Goal: Task Accomplishment & Management: Use online tool/utility

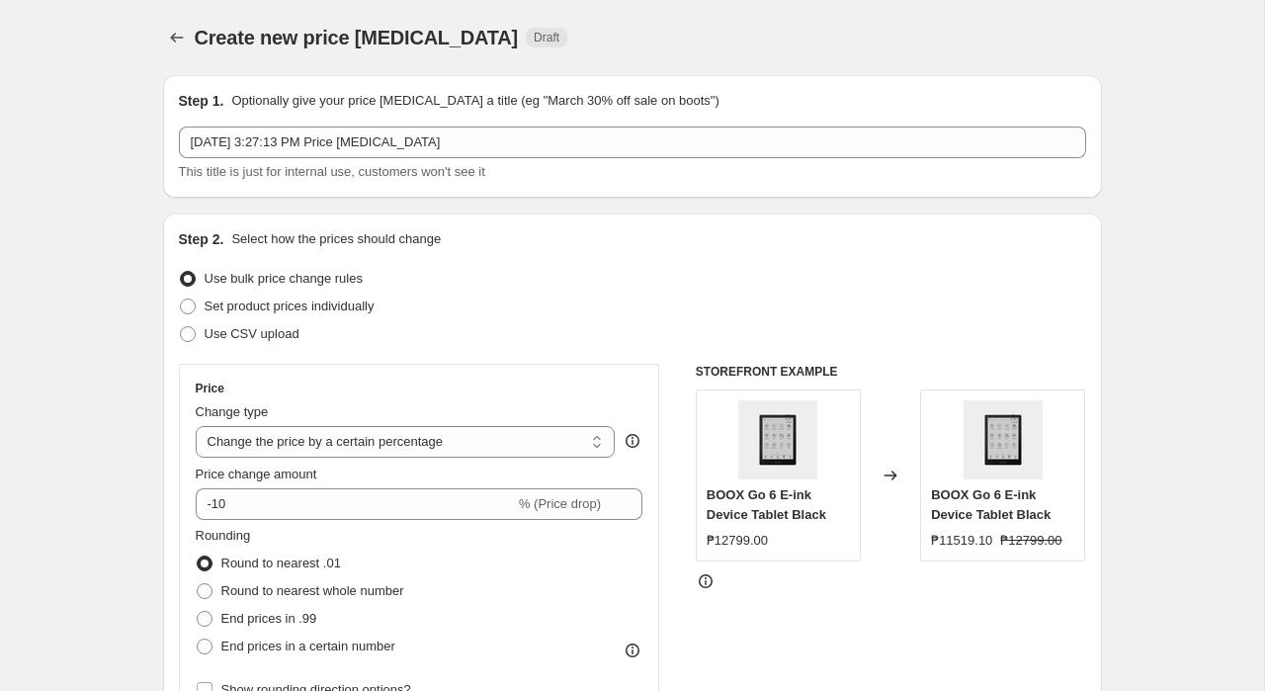
select select "percentage"
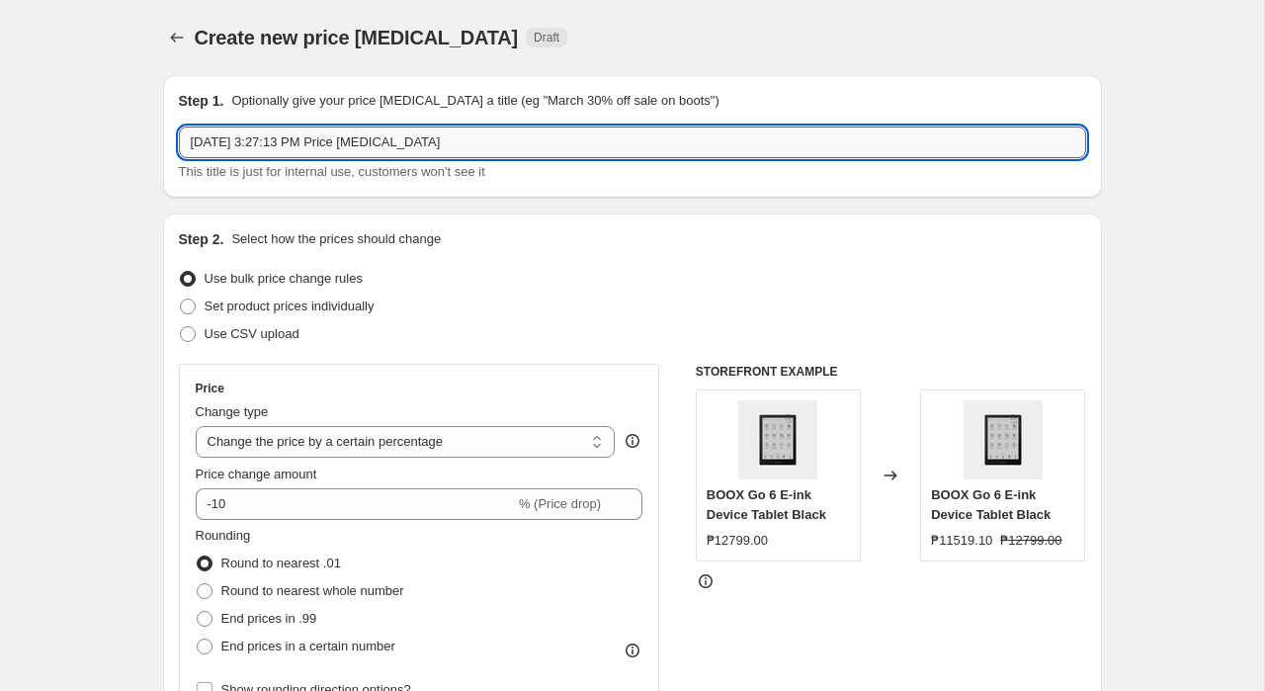
click at [519, 133] on input "Sep 12, 2025, 3:27:13 PM Price change job" at bounding box center [632, 142] width 907 height 32
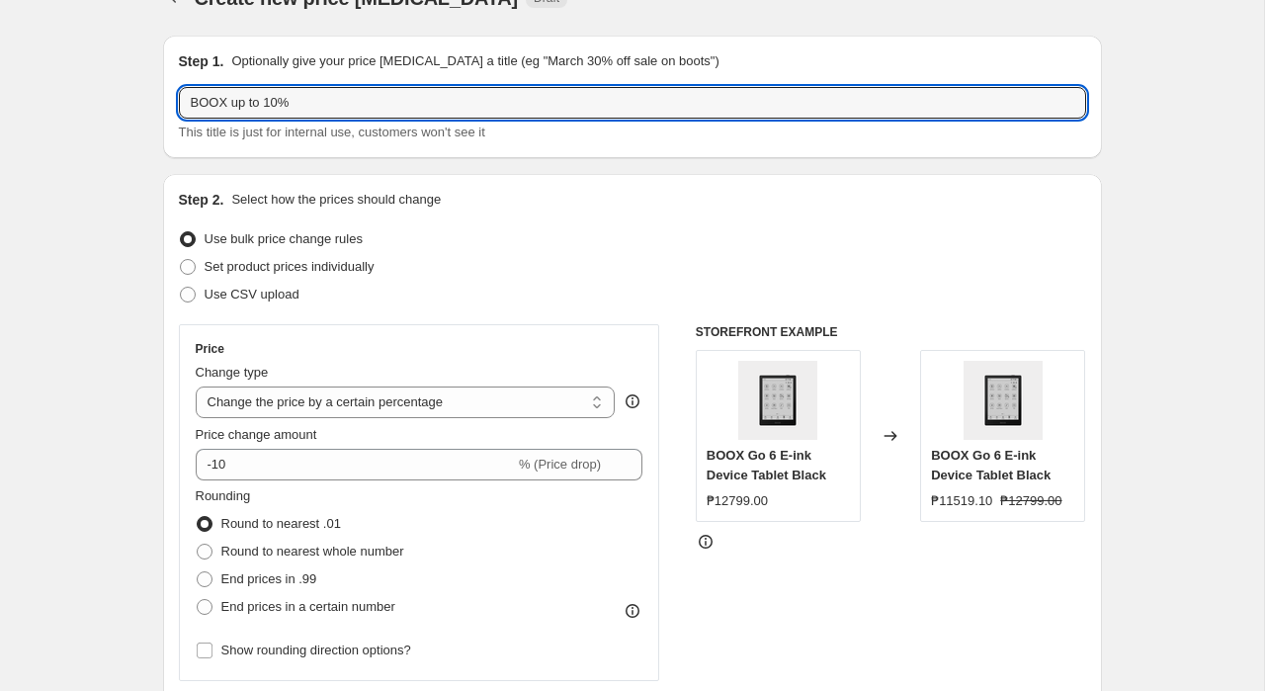
scroll to position [42, 0]
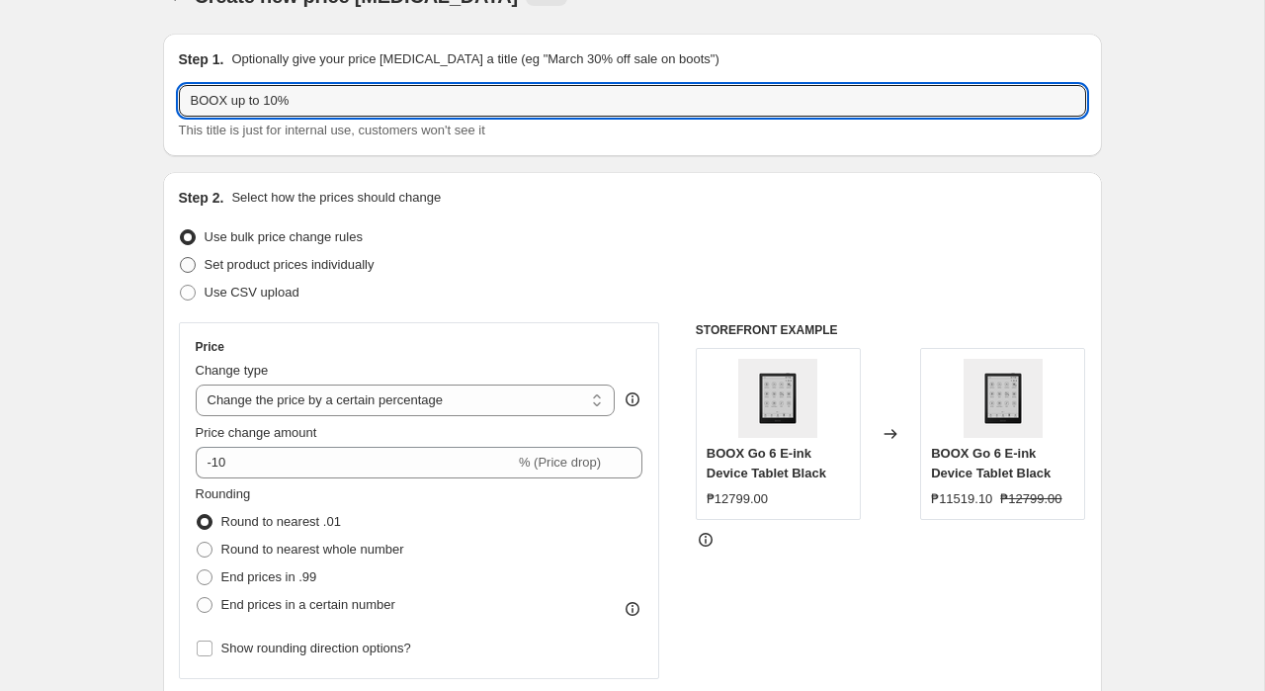
type input "BOOX up to 10%"
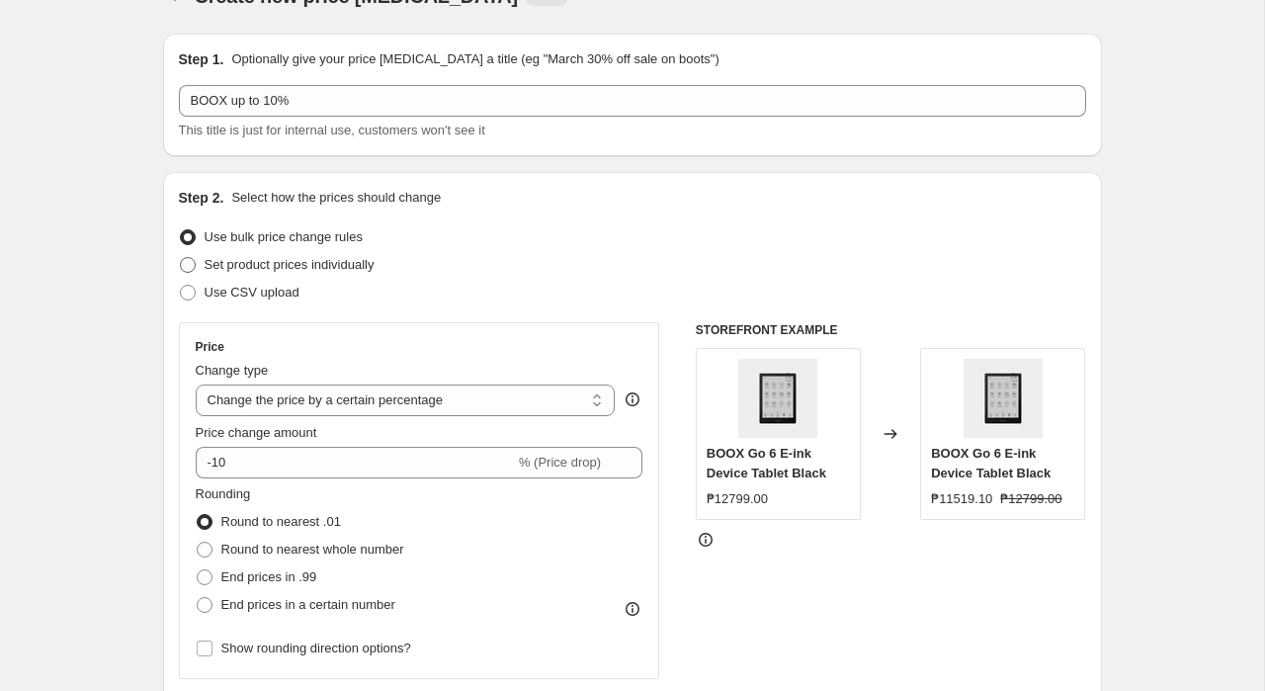
click at [338, 261] on span "Set product prices individually" at bounding box center [290, 264] width 170 height 15
click at [181, 258] on input "Set product prices individually" at bounding box center [180, 257] width 1 height 1
radio input "true"
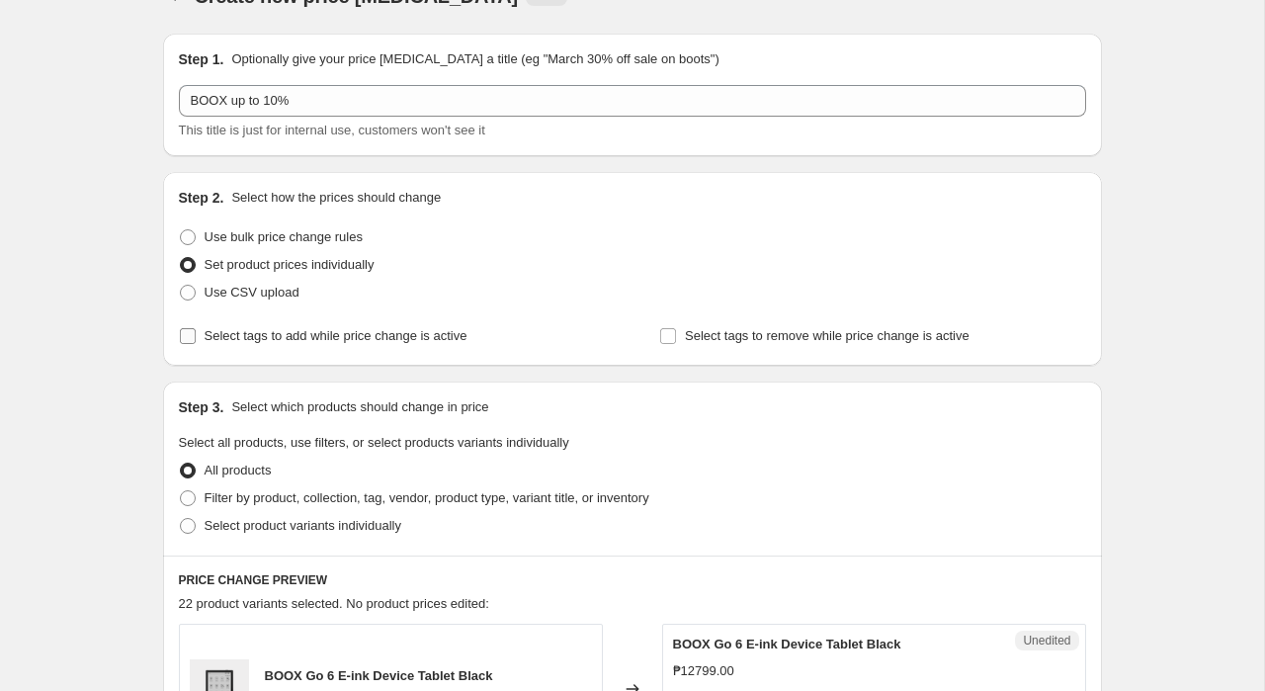
click at [341, 336] on span "Select tags to add while price change is active" at bounding box center [336, 335] width 263 height 15
click at [196, 336] on input "Select tags to add while price change is active" at bounding box center [188, 336] width 16 height 16
checkbox input "true"
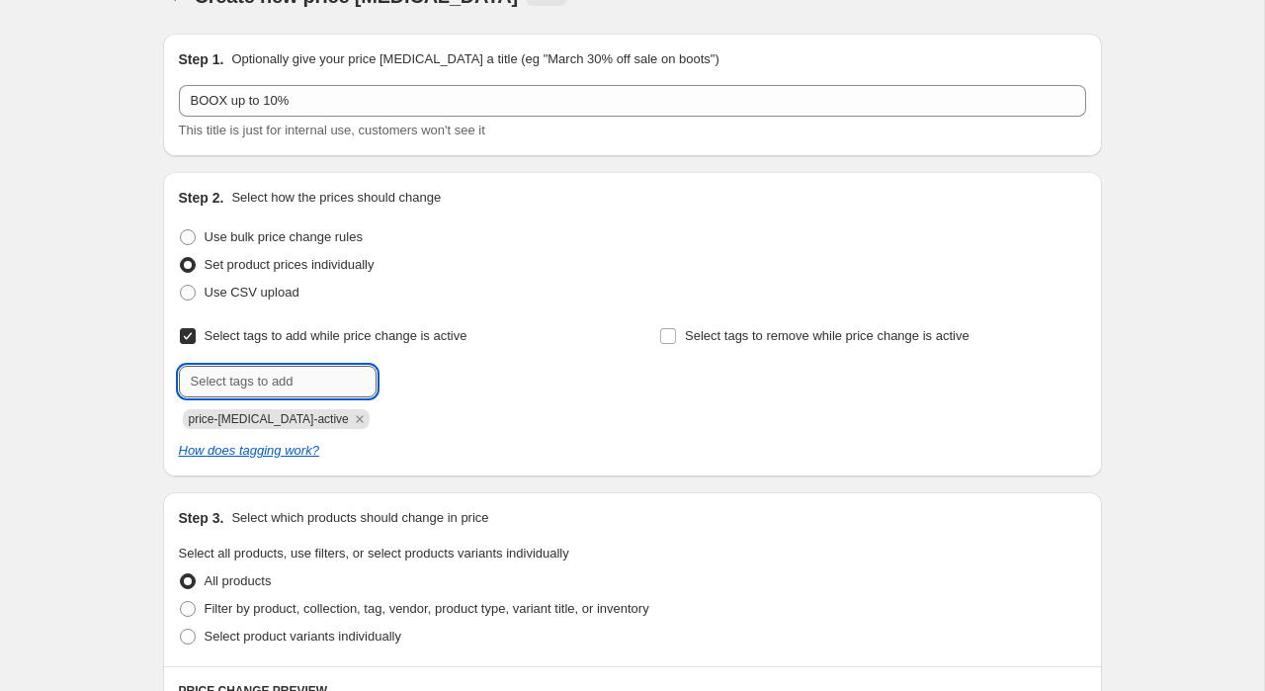
click at [272, 375] on input "text" at bounding box center [278, 382] width 198 height 32
paste input "DEALS_BOOX"
type input "DEALS_BOOX"
click at [447, 384] on span "DEALS_BOOX" at bounding box center [460, 380] width 82 height 14
click at [351, 417] on icon "Remove price-change-job-active" at bounding box center [360, 419] width 18 height 18
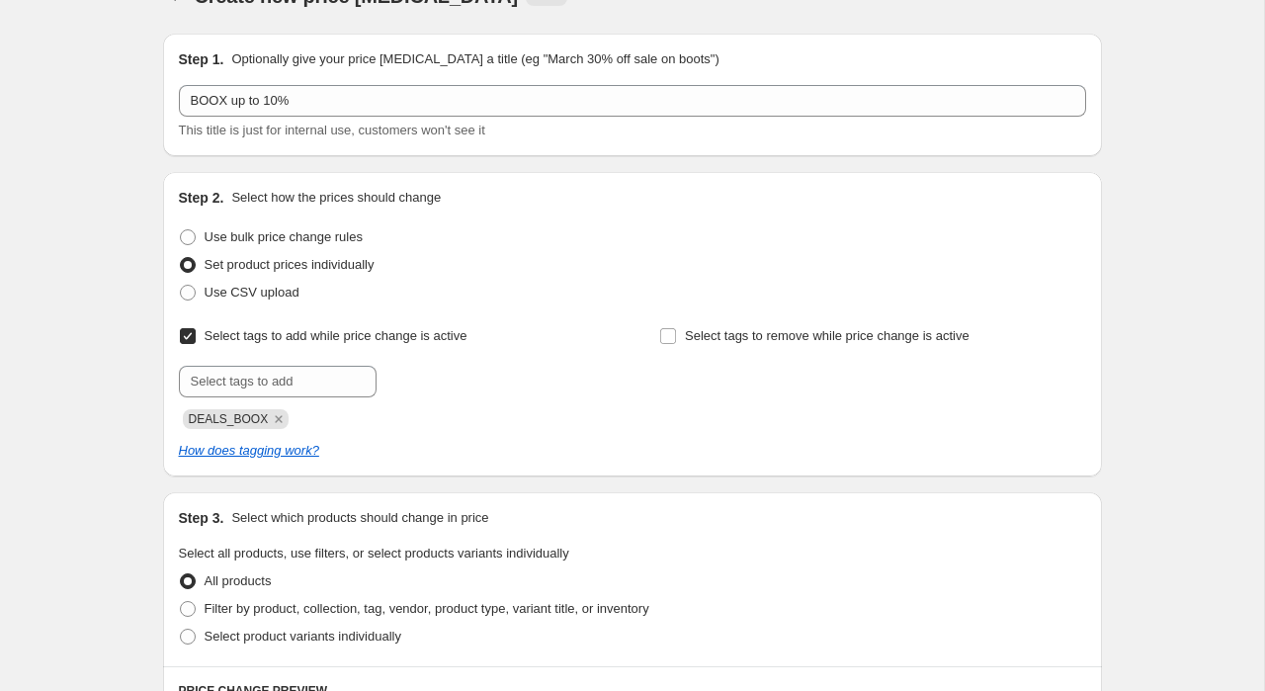
click at [505, 432] on div "Select tags to add while price change is active Submit DEALS_BOOX Select tags t…" at bounding box center [632, 391] width 907 height 138
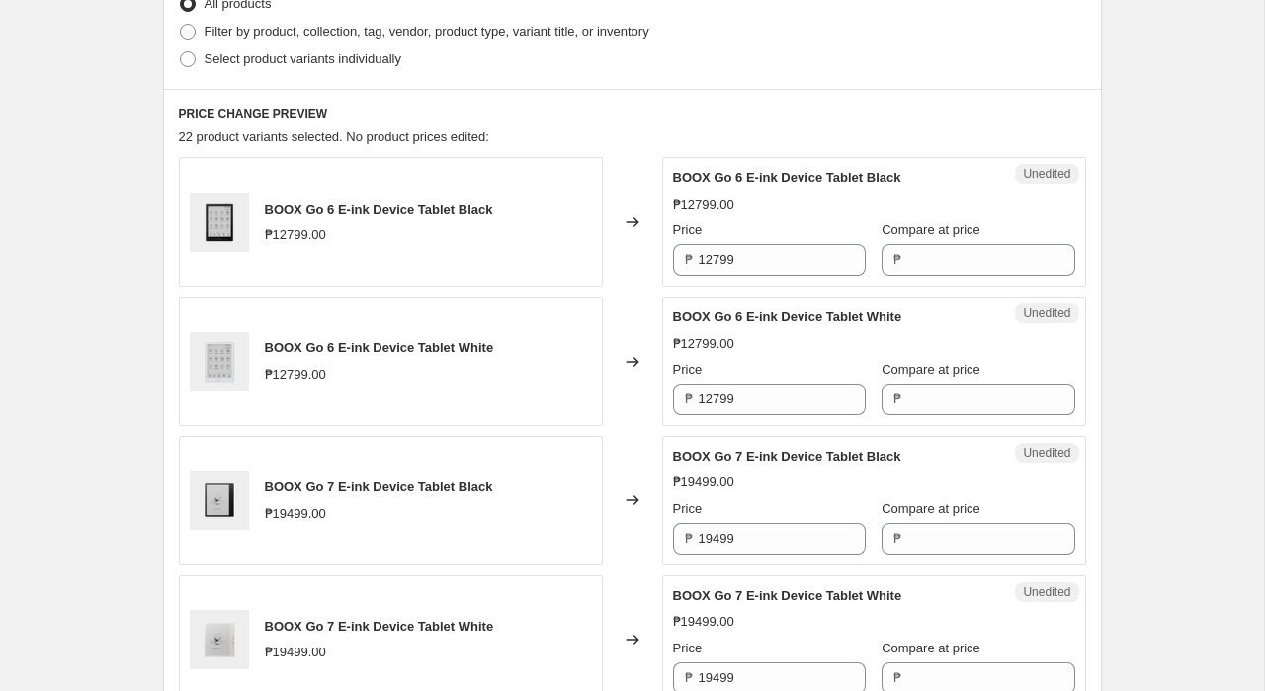
scroll to position [601, 0]
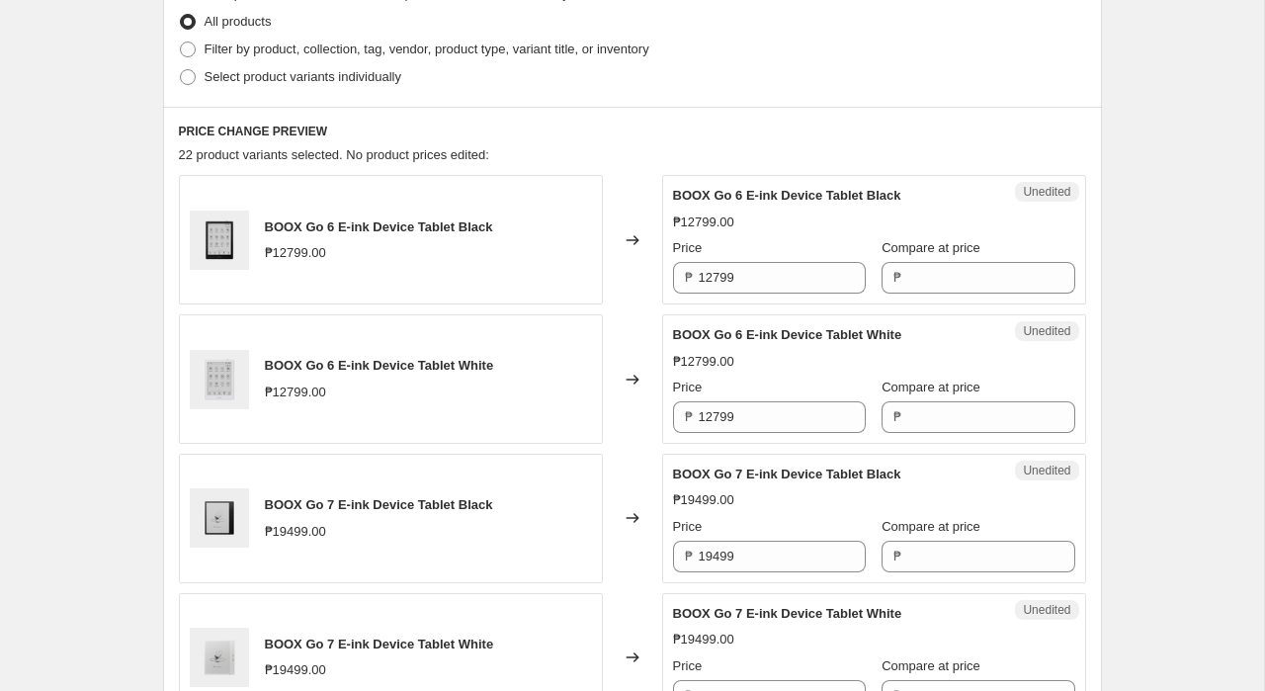
click at [370, 93] on div "Step 3. Select which products should change in price Select all products, use f…" at bounding box center [632, 20] width 939 height 174
click at [370, 84] on span "Select product variants individually" at bounding box center [303, 76] width 197 height 15
click at [181, 70] on input "Select product variants individually" at bounding box center [180, 69] width 1 height 1
radio input "true"
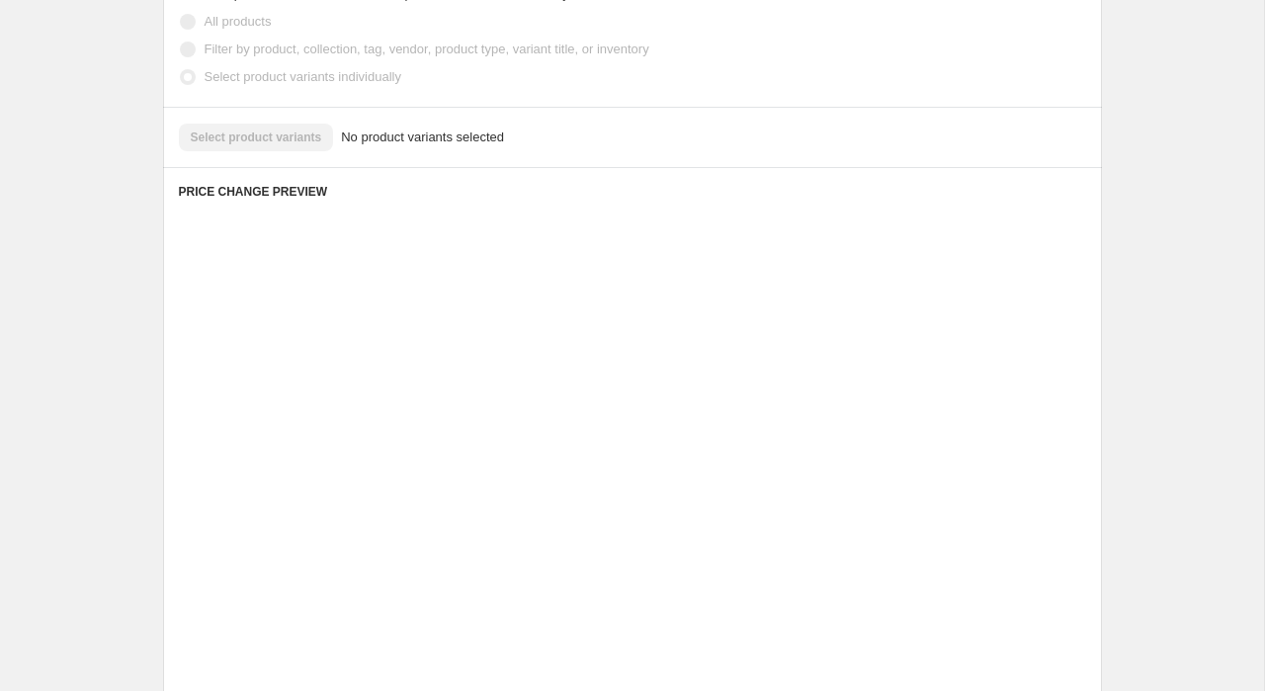
scroll to position [458, 0]
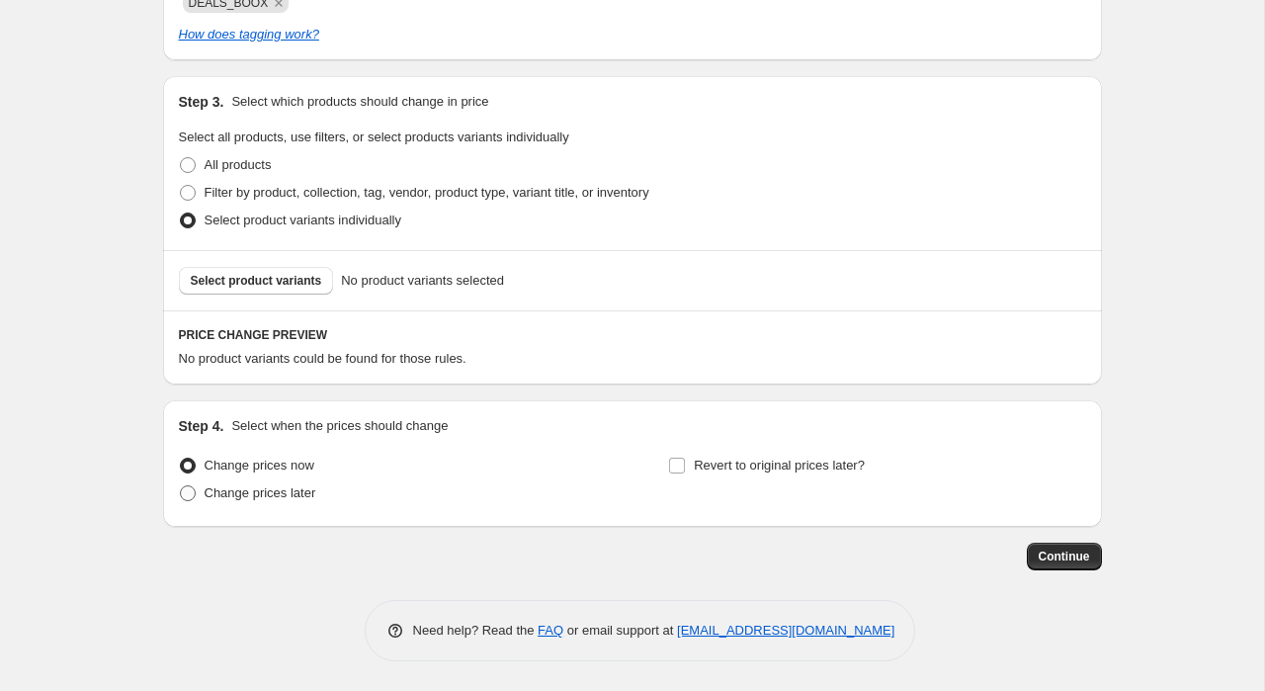
click at [267, 495] on span "Change prices later" at bounding box center [261, 492] width 112 height 15
click at [181, 486] on input "Change prices later" at bounding box center [180, 485] width 1 height 1
radio input "true"
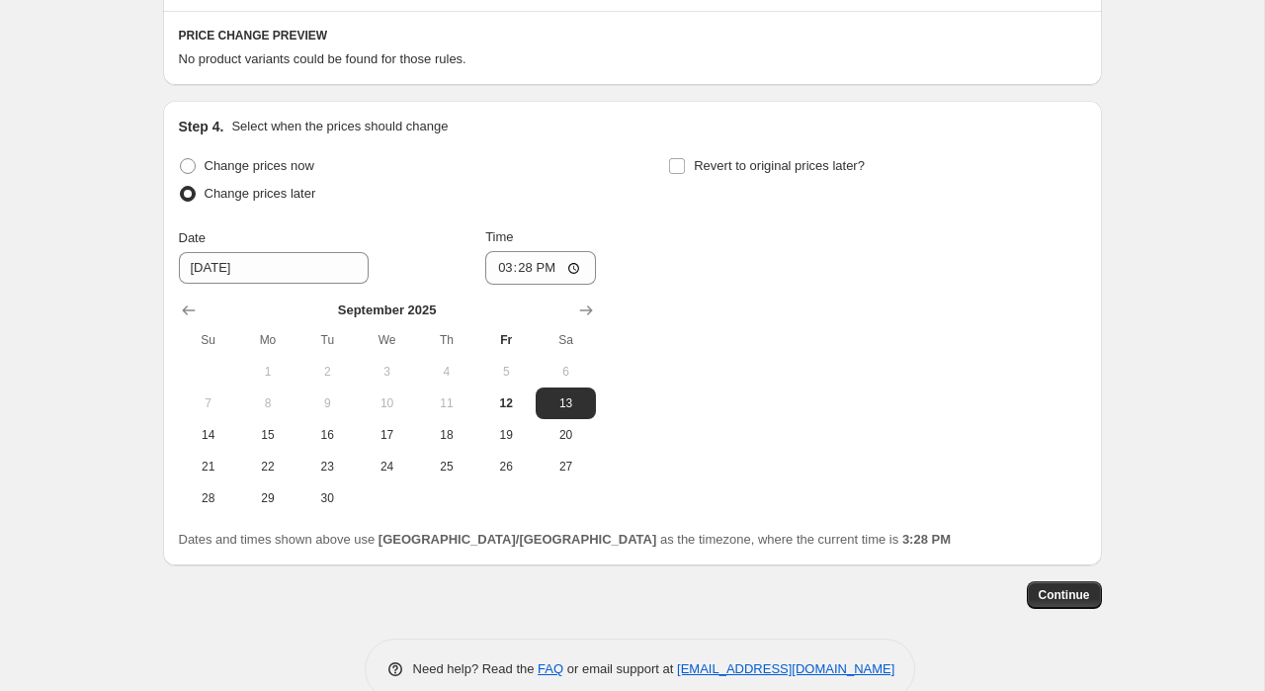
scroll to position [792, 0]
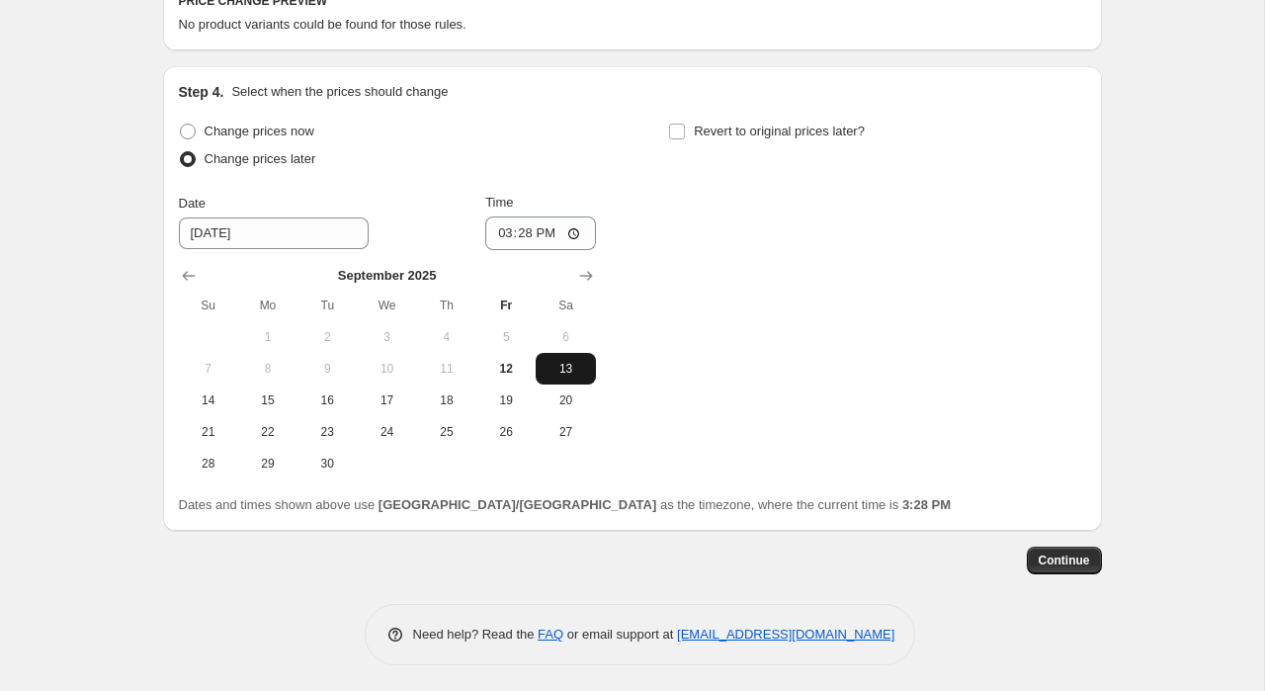
click at [565, 366] on span "13" at bounding box center [564, 369] width 43 height 16
click at [542, 223] on input "15:28" at bounding box center [540, 233] width 111 height 34
click at [512, 234] on input "15:28" at bounding box center [540, 233] width 111 height 34
click at [496, 232] on input "15:28" at bounding box center [540, 233] width 111 height 34
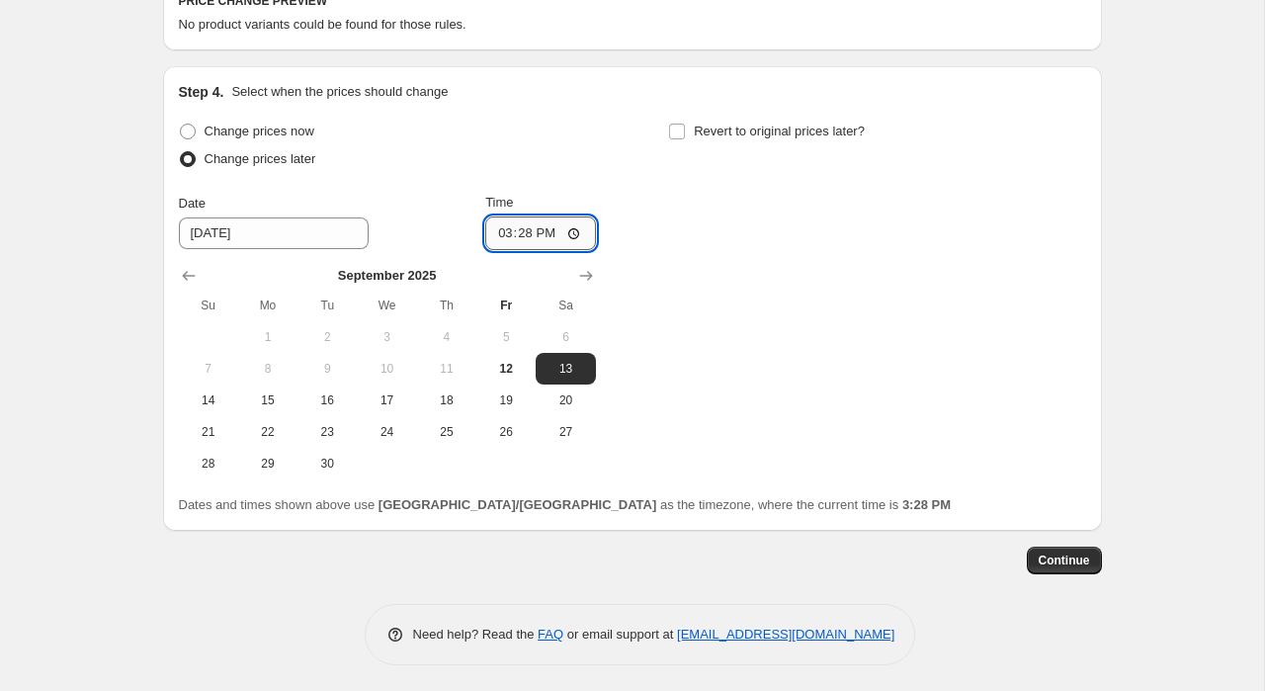
click at [496, 232] on input "15:28" at bounding box center [540, 233] width 111 height 34
click at [574, 237] on input "15:28" at bounding box center [540, 233] width 111 height 34
type input "00:00"
click at [727, 293] on div "Change prices now Change prices later Date 9/13/2025 Time 00:00 September 2025 …" at bounding box center [632, 299] width 907 height 362
click at [671, 127] on input "Revert to original prices later?" at bounding box center [677, 132] width 16 height 16
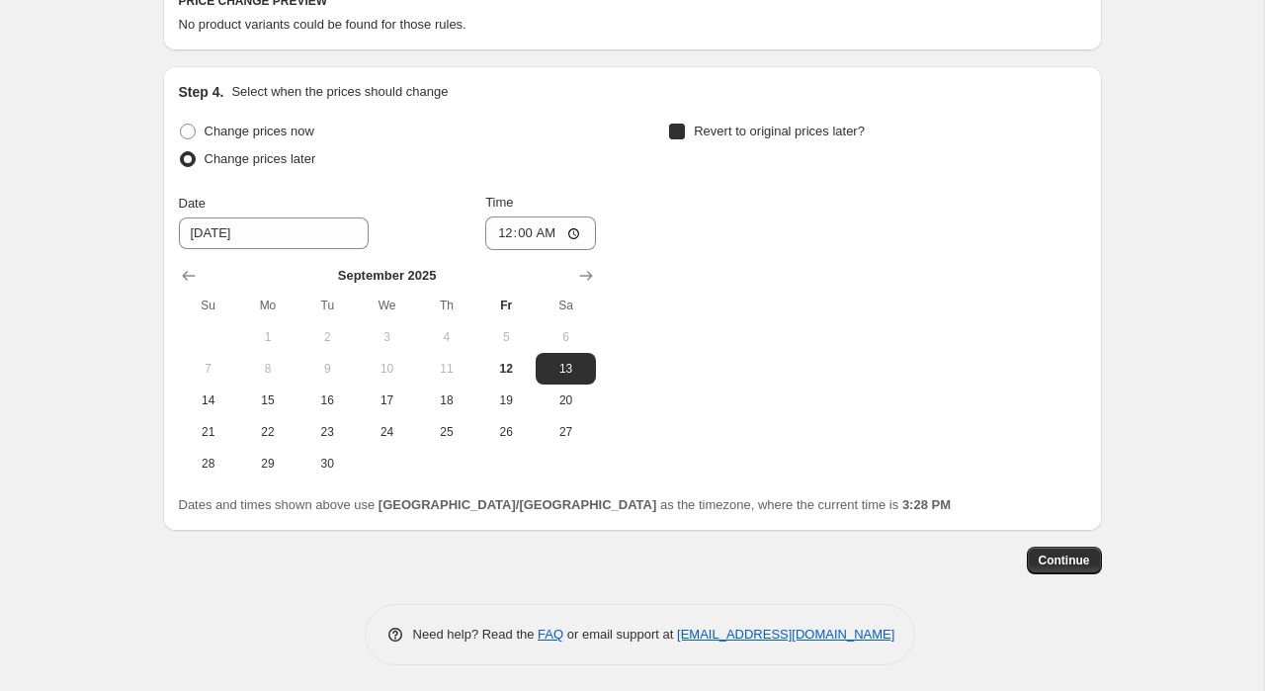
checkbox input "true"
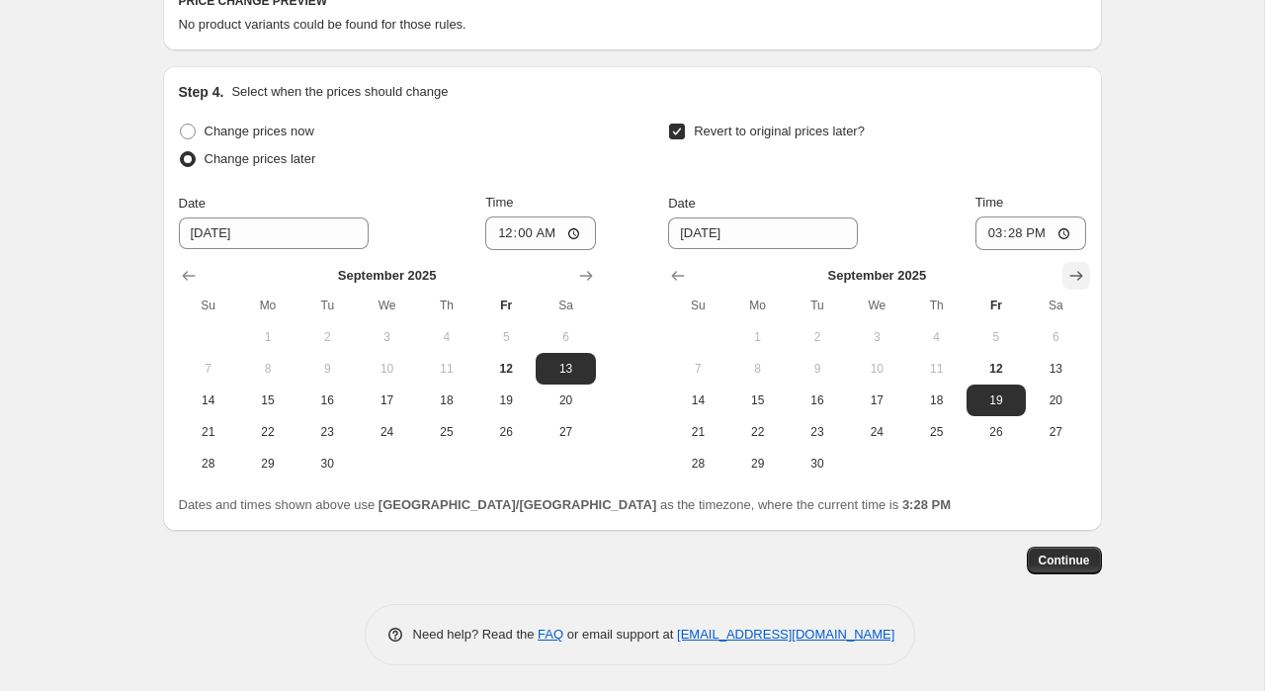
click at [1074, 276] on icon "Show next month, October 2025" at bounding box center [1075, 277] width 13 height 10
click at [935, 399] on span "16" at bounding box center [935, 400] width 43 height 16
type input "10/16/2025"
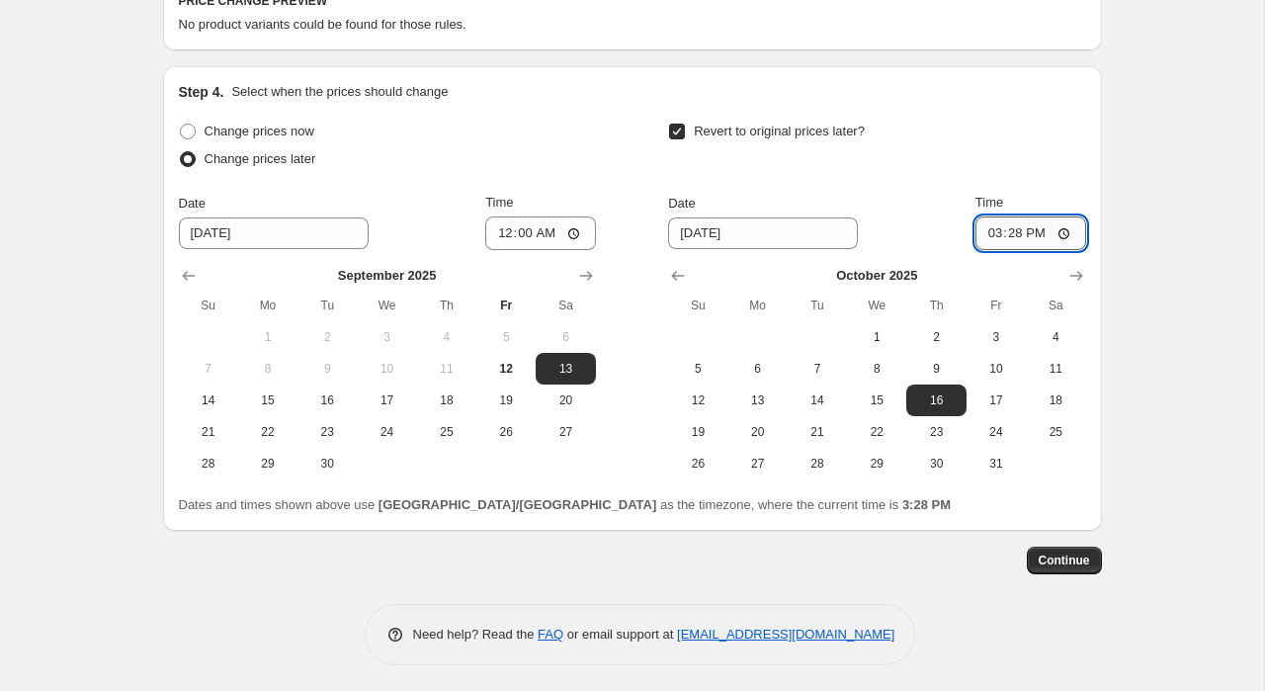
click at [1031, 236] on input "15:28" at bounding box center [1030, 233] width 111 height 34
click at [1054, 233] on input "15:28" at bounding box center [1030, 233] width 111 height 34
type input "23:59"
click at [1046, 172] on div "Revert to original prices later?" at bounding box center [876, 147] width 417 height 59
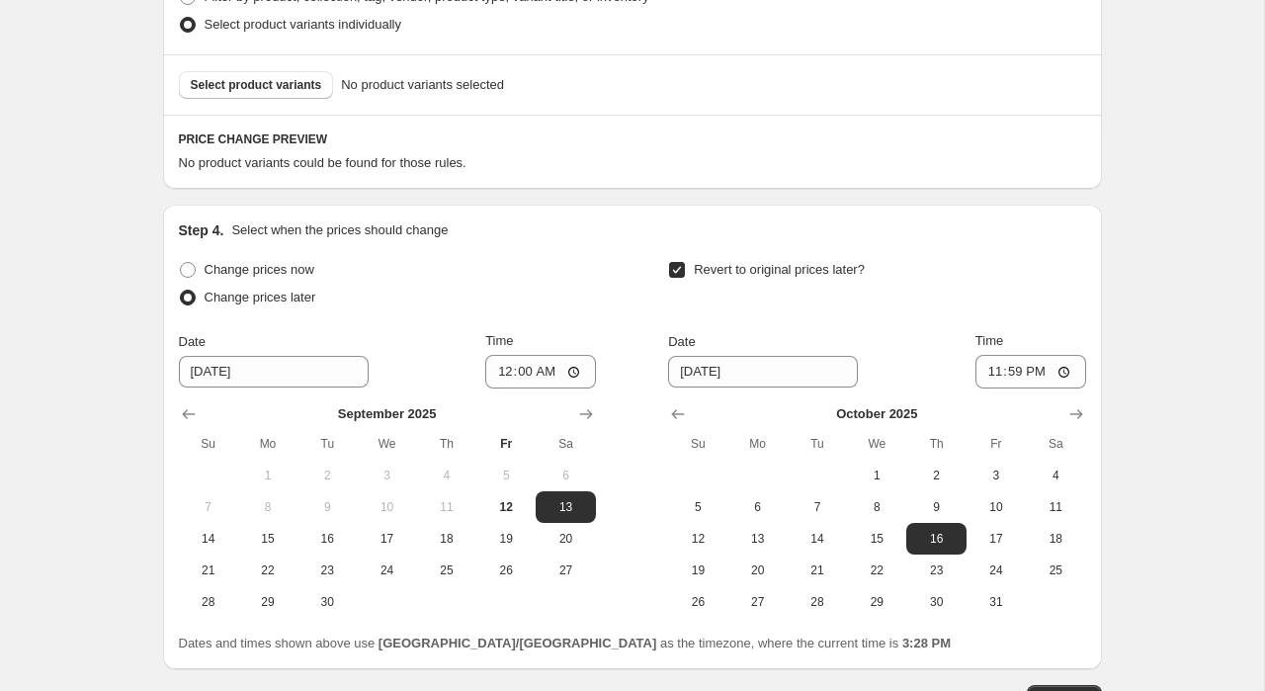
scroll to position [539, 0]
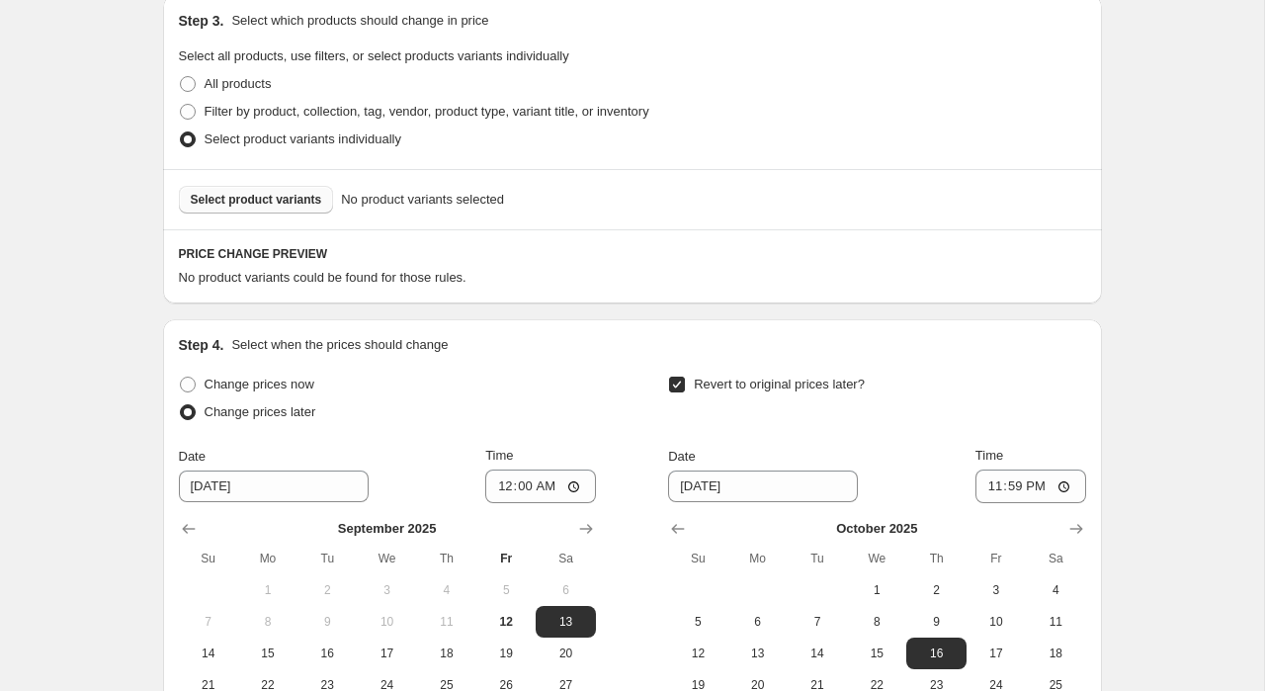
click at [303, 200] on span "Select product variants" at bounding box center [256, 200] width 131 height 16
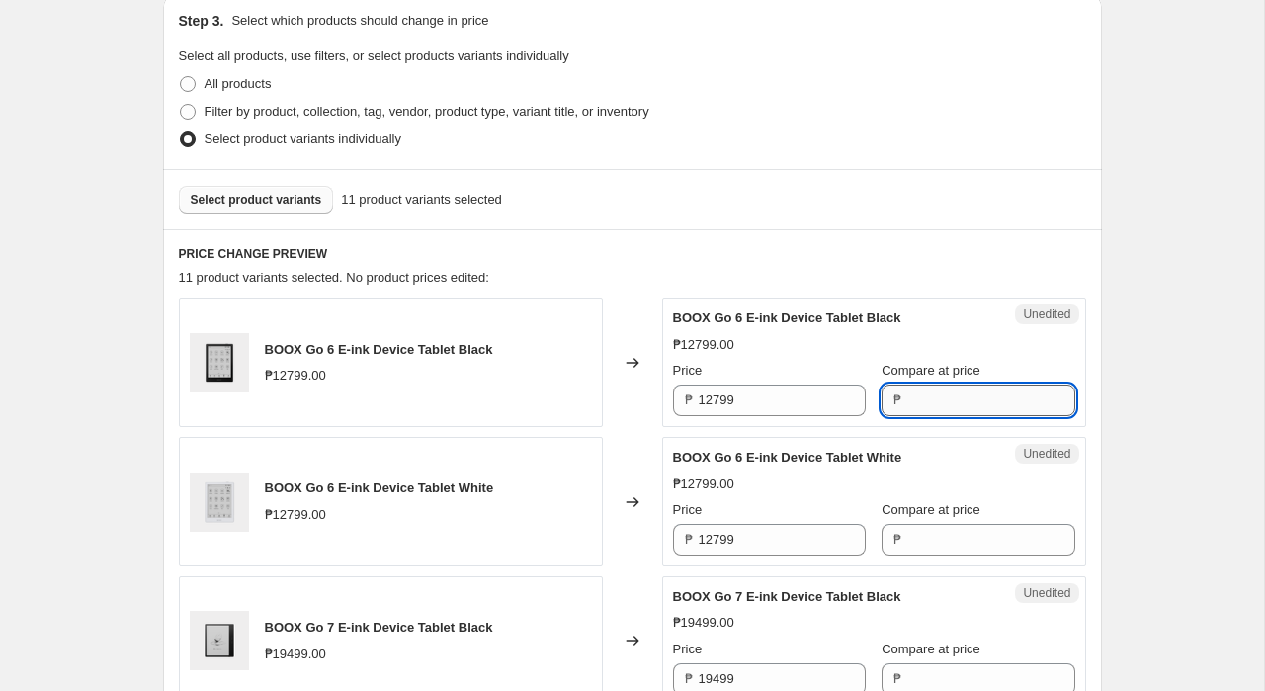
click at [919, 412] on input "Compare at price" at bounding box center [990, 400] width 167 height 32
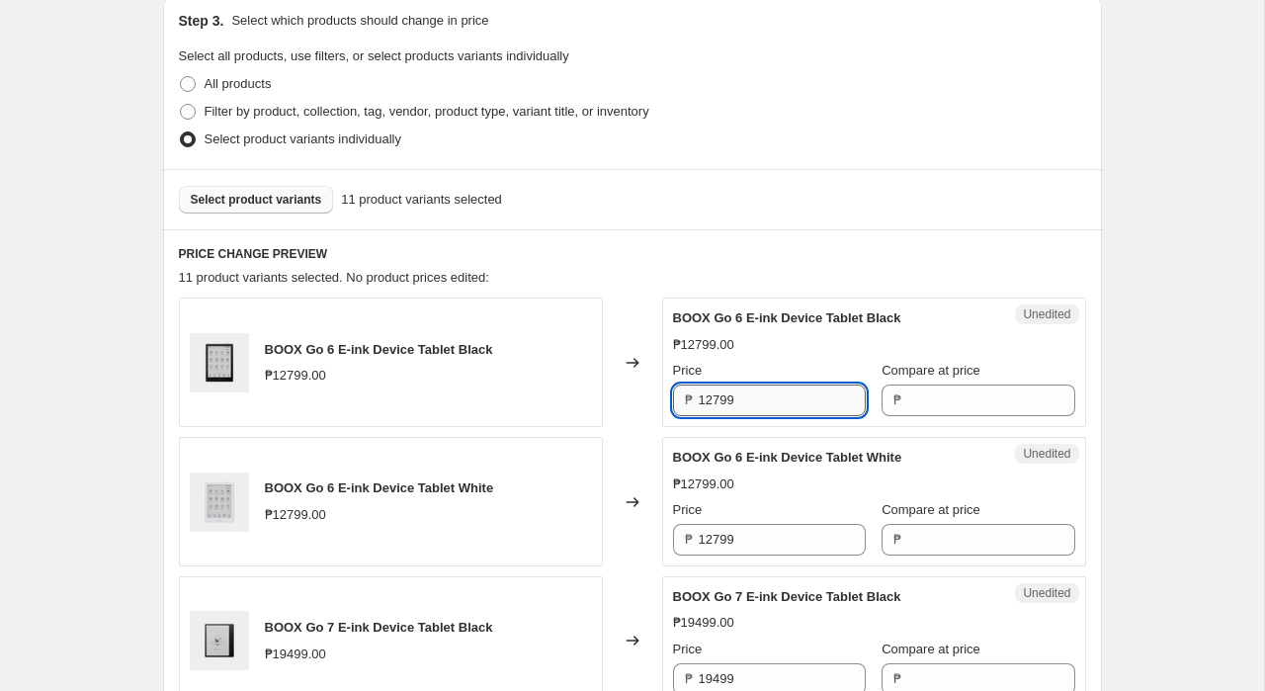
click at [746, 395] on input "12799" at bounding box center [782, 400] width 167 height 32
click at [746, 394] on input "12799" at bounding box center [782, 400] width 167 height 32
click at [921, 401] on input "Compare at price" at bounding box center [990, 400] width 167 height 32
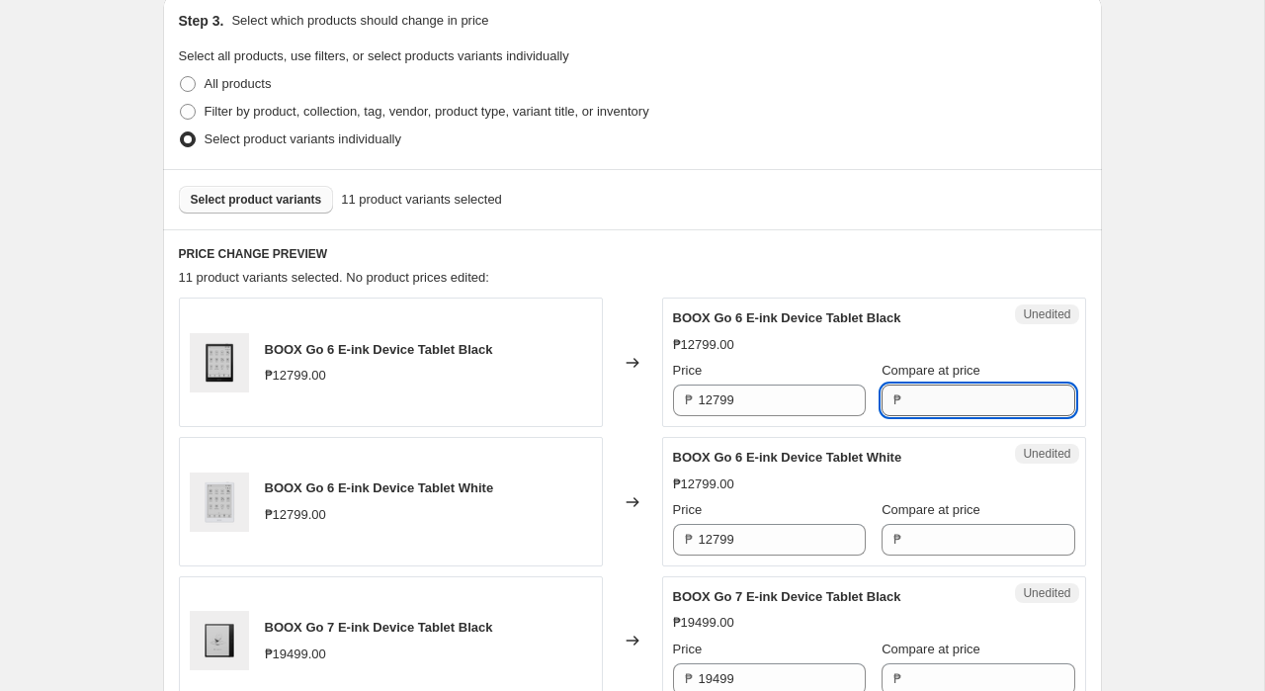
paste input "12799"
type input "12799"
click at [741, 390] on input "12799" at bounding box center [782, 400] width 167 height 32
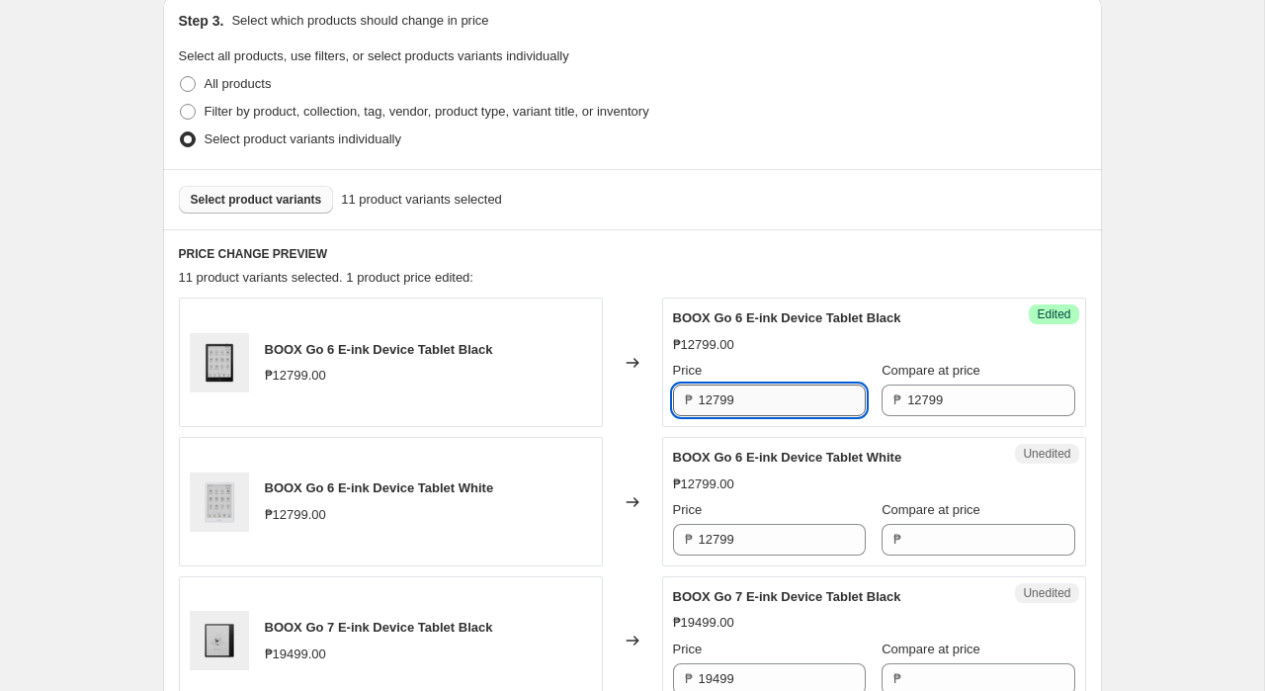
click at [741, 390] on input "12799" at bounding box center [782, 400] width 167 height 32
type input "11699"
click at [917, 459] on div "BOOX Go 6 E-ink Device Tablet White" at bounding box center [834, 458] width 323 height 20
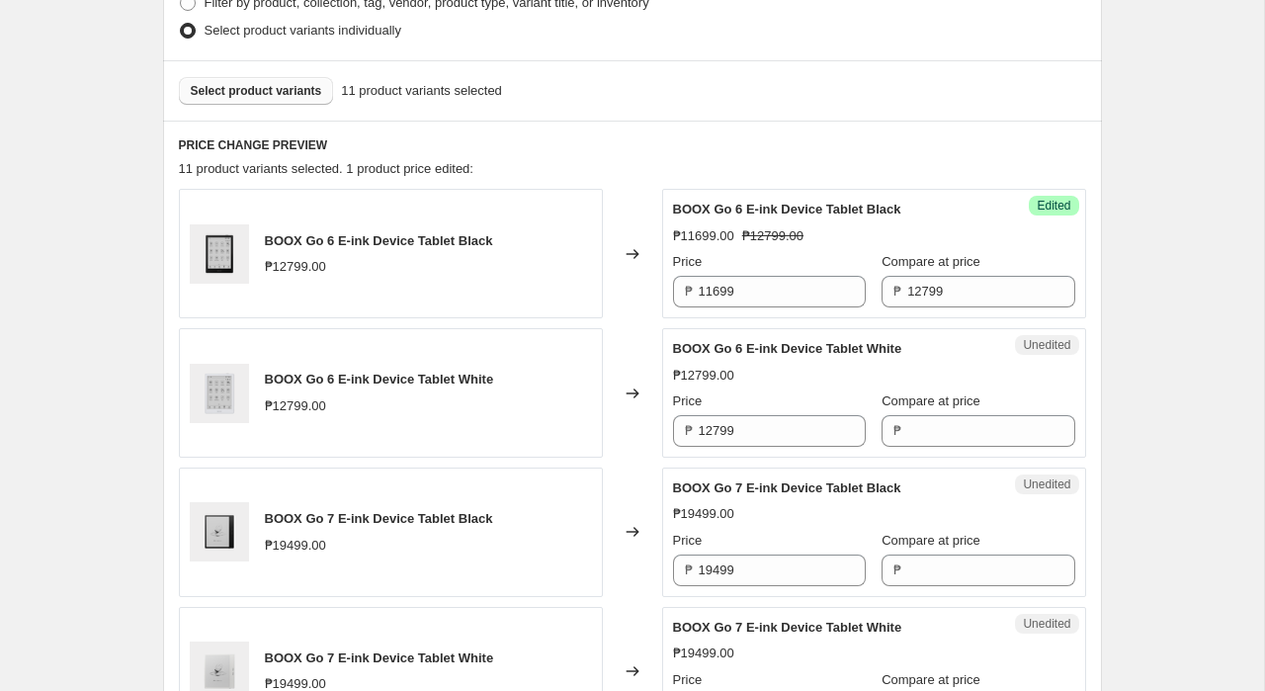
scroll to position [649, 0]
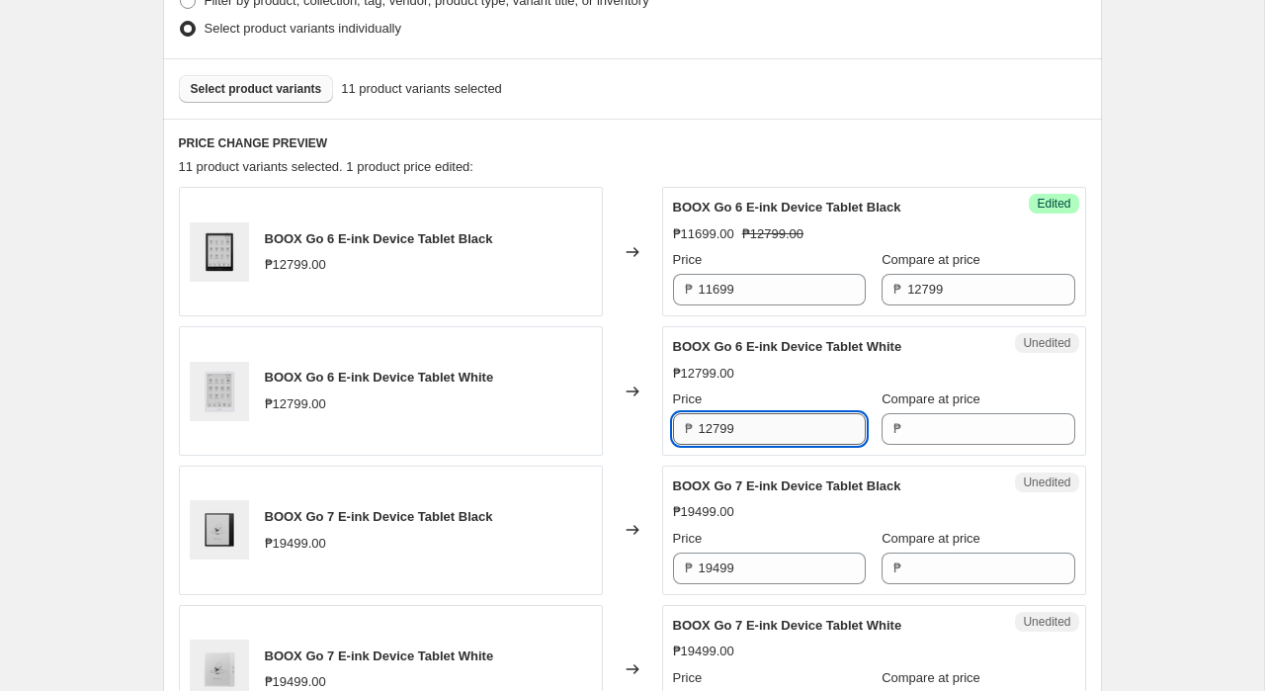
click at [739, 433] on input "12799" at bounding box center [782, 429] width 167 height 32
type input "12799"
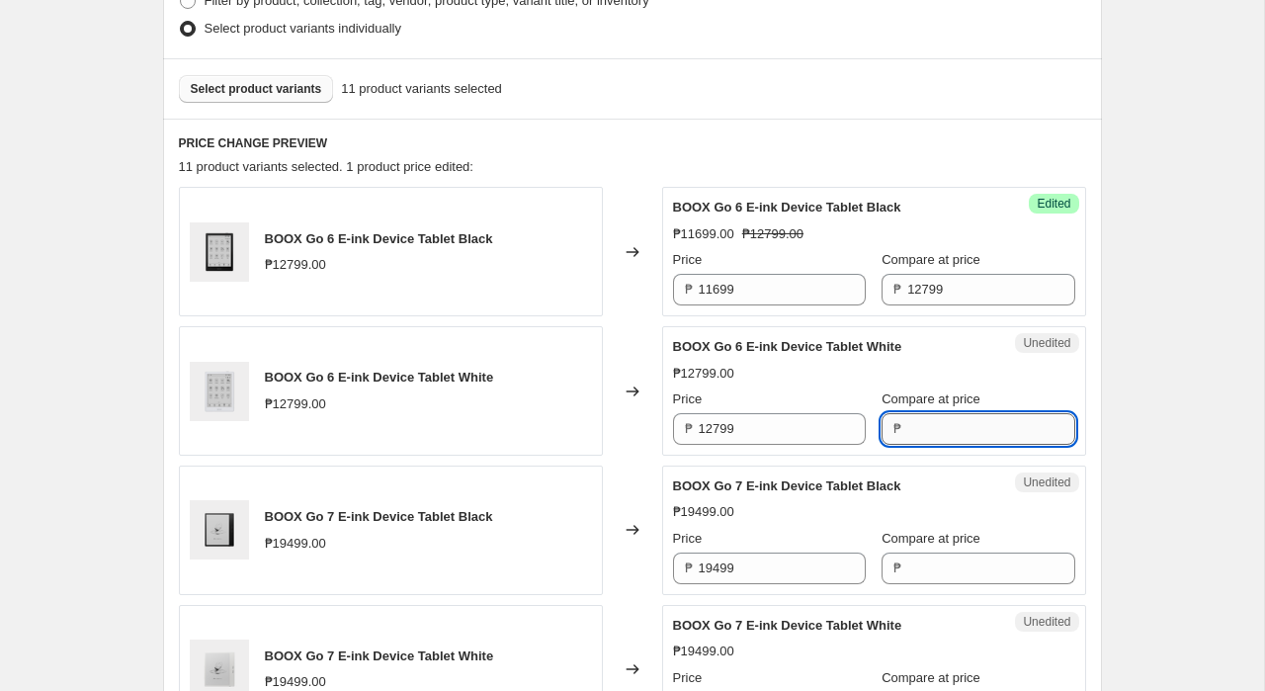
click at [984, 434] on input "Compare at price" at bounding box center [990, 429] width 167 height 32
paste input "12799"
type input "12799"
click at [790, 292] on input "11699" at bounding box center [782, 290] width 167 height 32
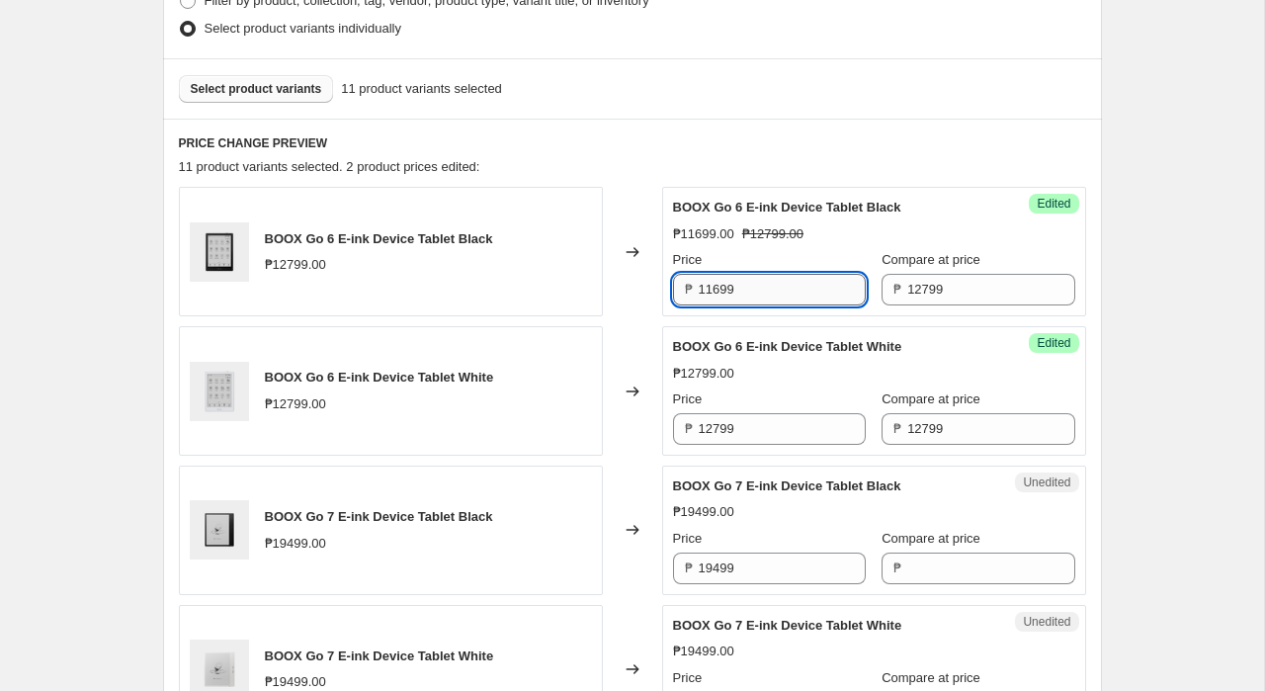
click at [790, 292] on input "11699" at bounding box center [782, 290] width 167 height 32
click at [743, 432] on input "12799" at bounding box center [782, 429] width 167 height 32
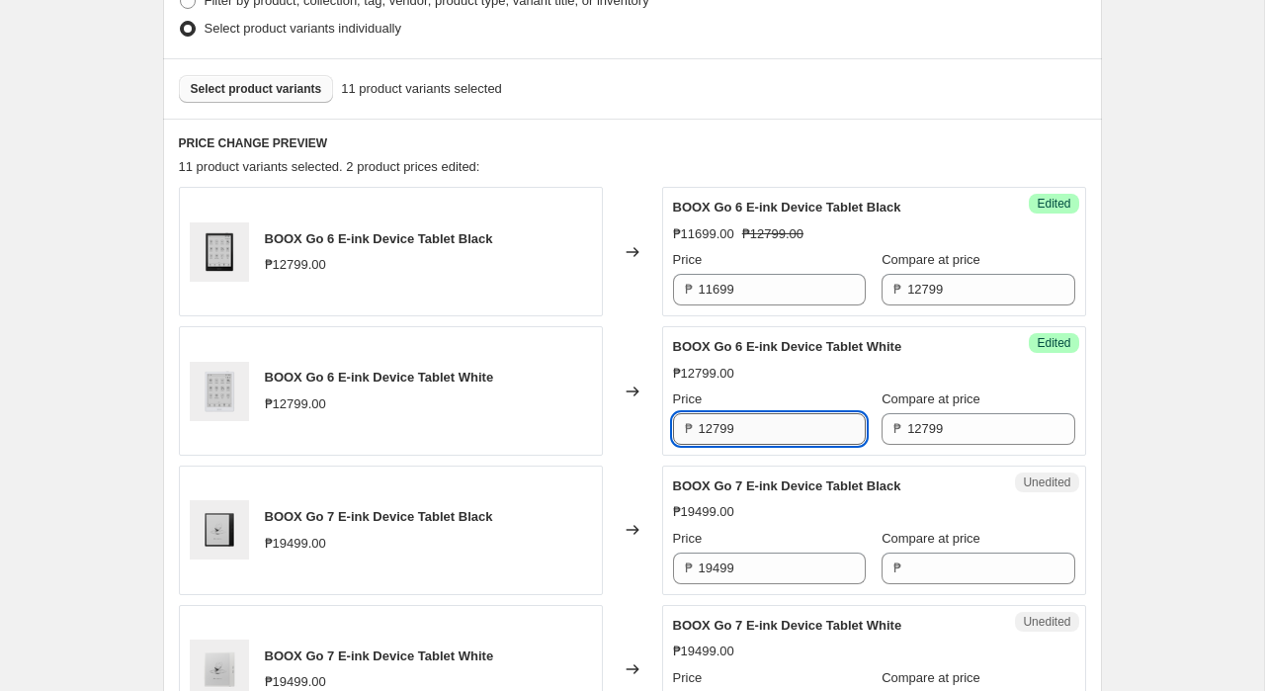
click at [743, 432] on input "12799" at bounding box center [782, 429] width 167 height 32
paste input "16"
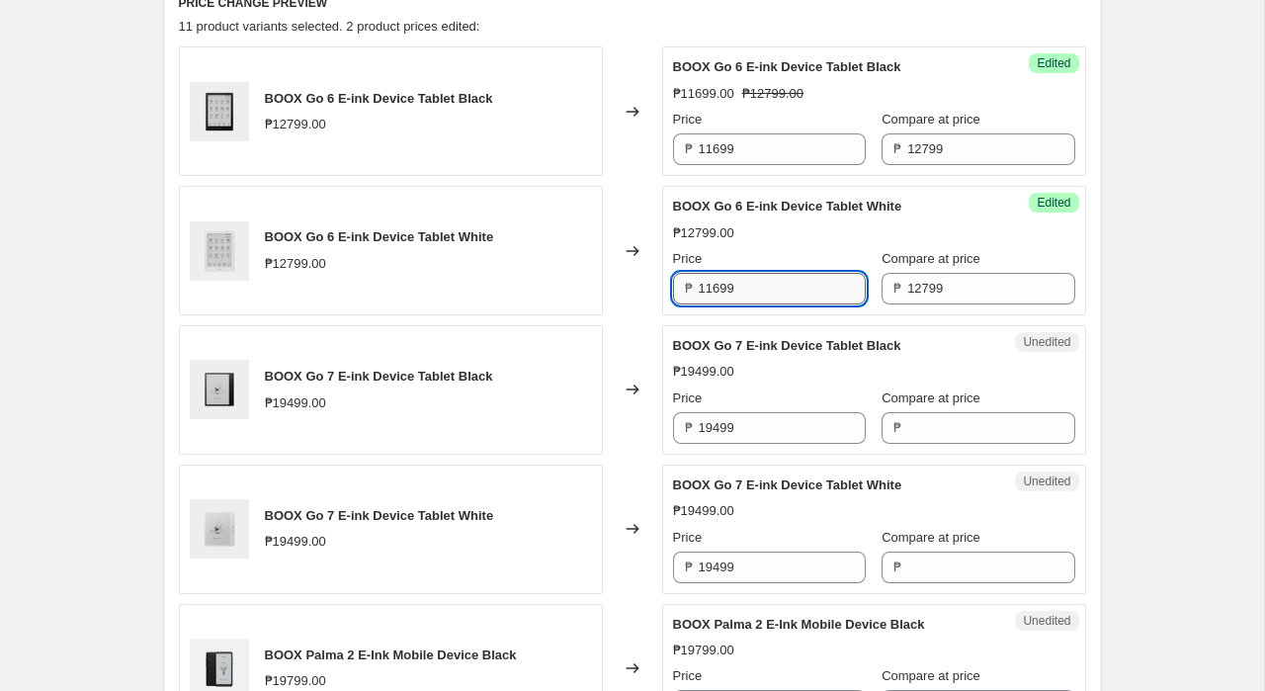
scroll to position [824, 0]
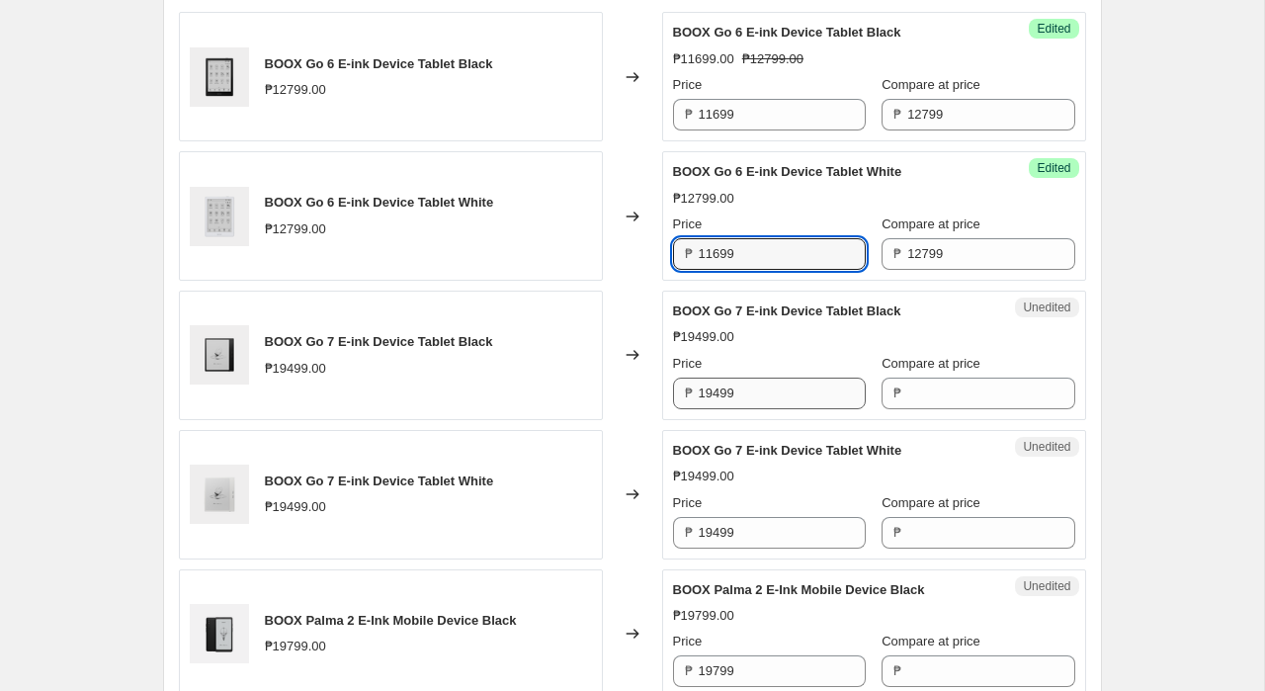
type input "11699"
click at [749, 393] on input "19499" at bounding box center [782, 393] width 167 height 32
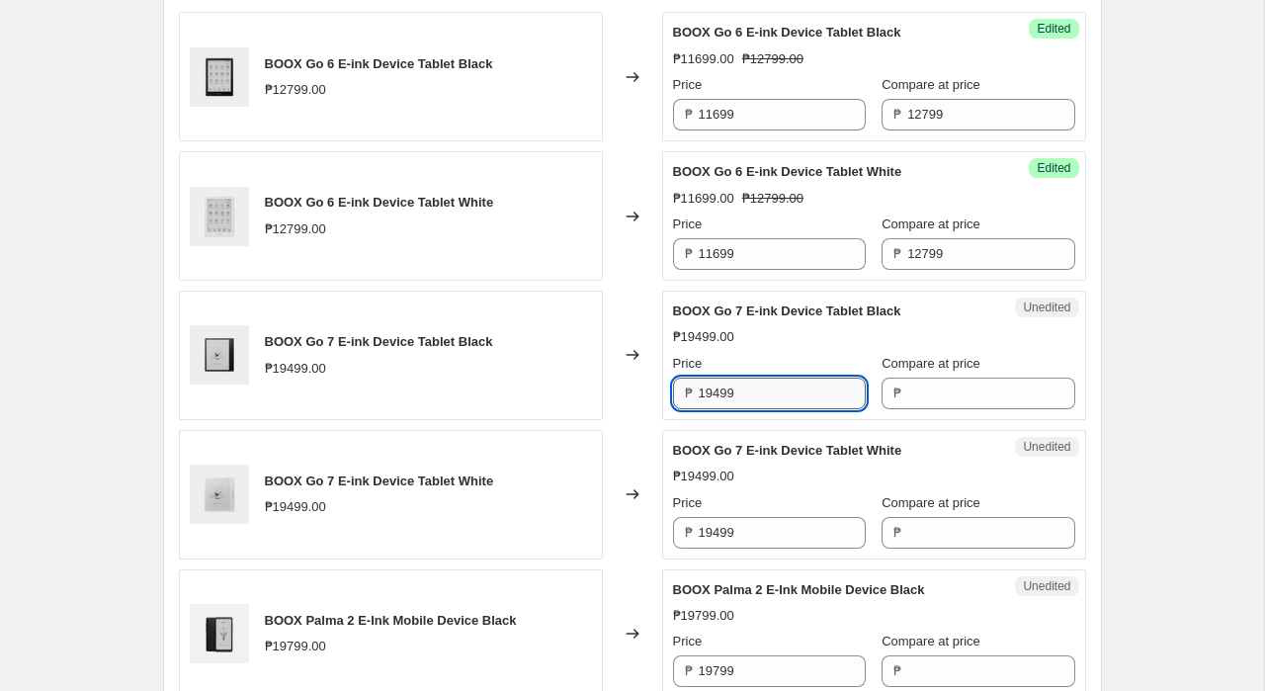
click at [749, 393] on input "19499" at bounding box center [782, 393] width 167 height 32
type input "17899"
click at [737, 532] on input "19499" at bounding box center [782, 533] width 167 height 32
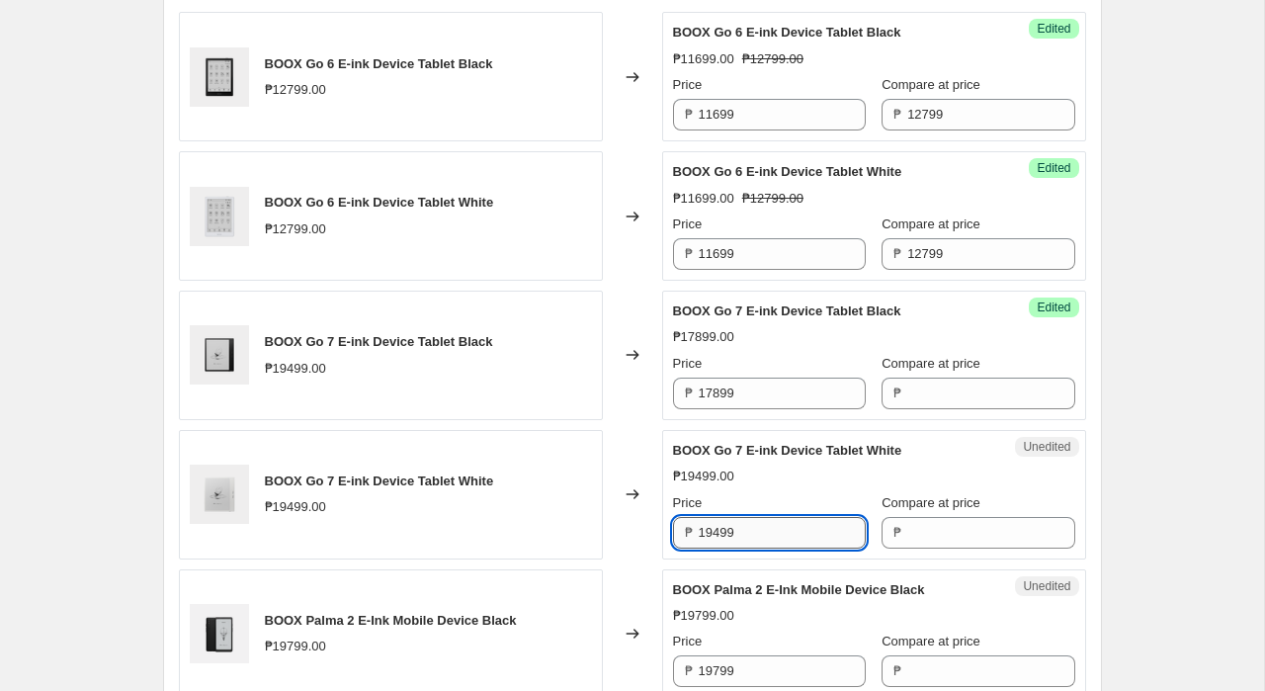
click at [737, 532] on input "19499" at bounding box center [782, 533] width 167 height 32
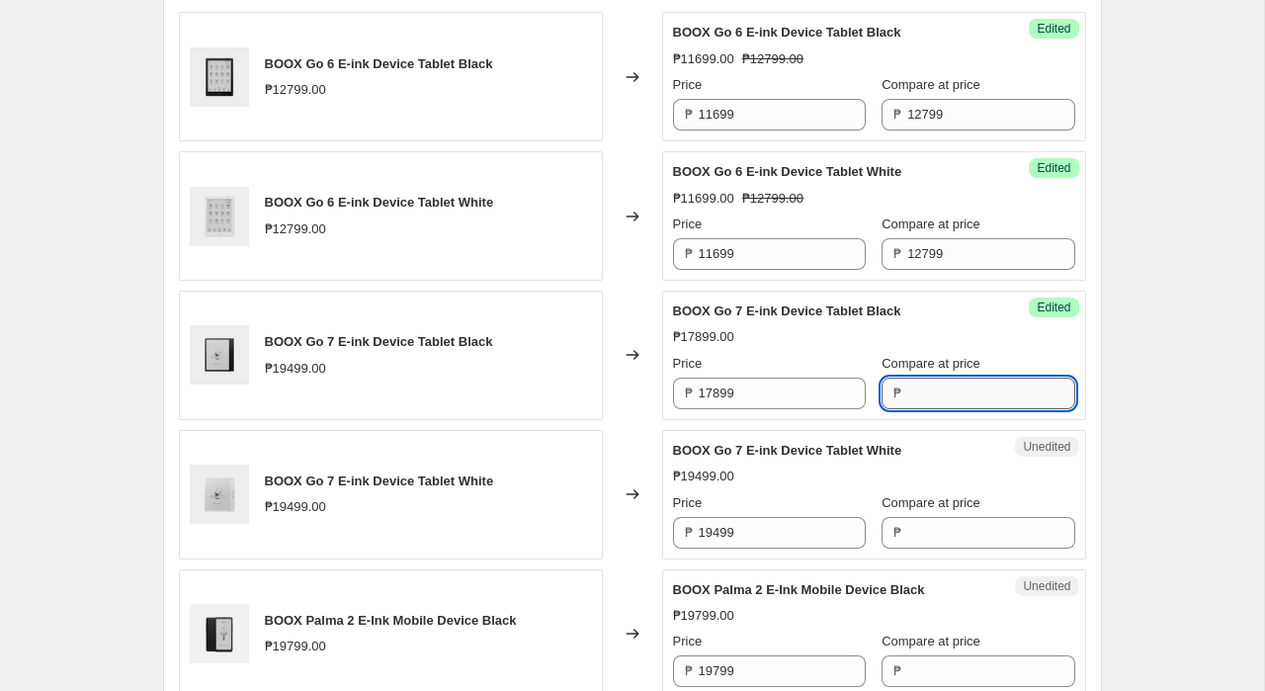
click at [941, 392] on input "Compare at price" at bounding box center [990, 393] width 167 height 32
paste input "19499"
type input "19499"
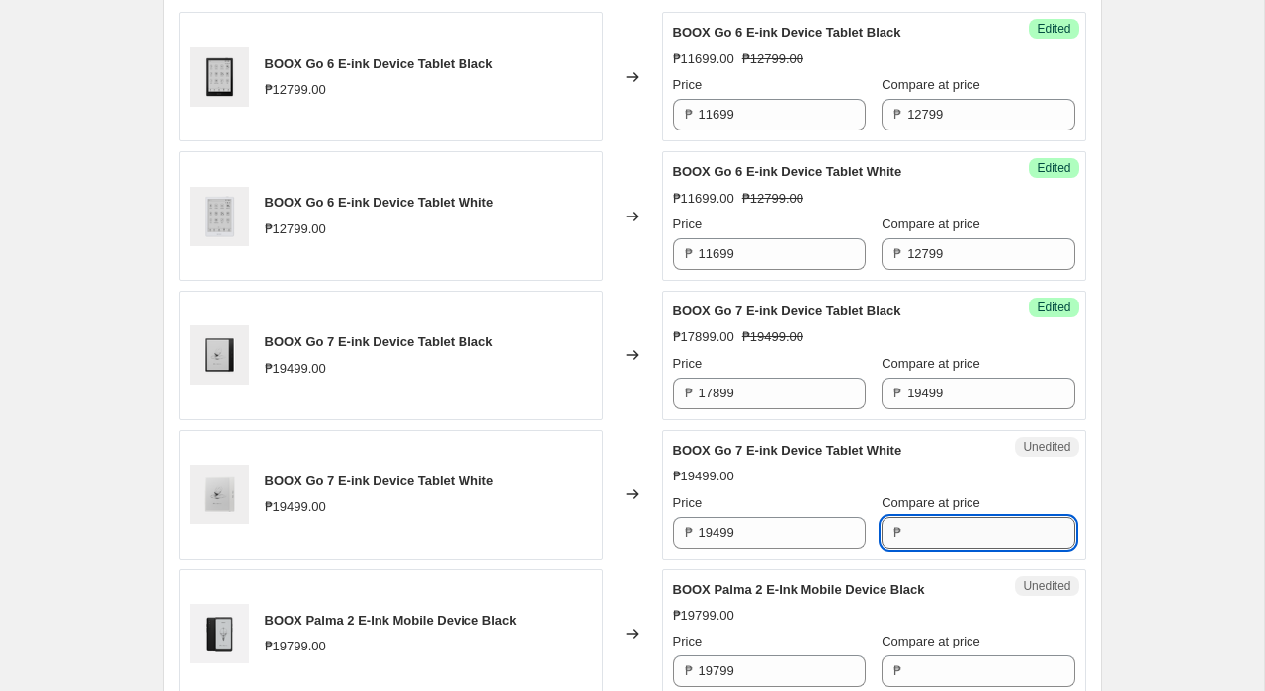
click at [918, 533] on input "Compare at price" at bounding box center [990, 533] width 167 height 32
paste input "19499"
type input "19499"
click at [786, 543] on input "19499" at bounding box center [782, 533] width 167 height 32
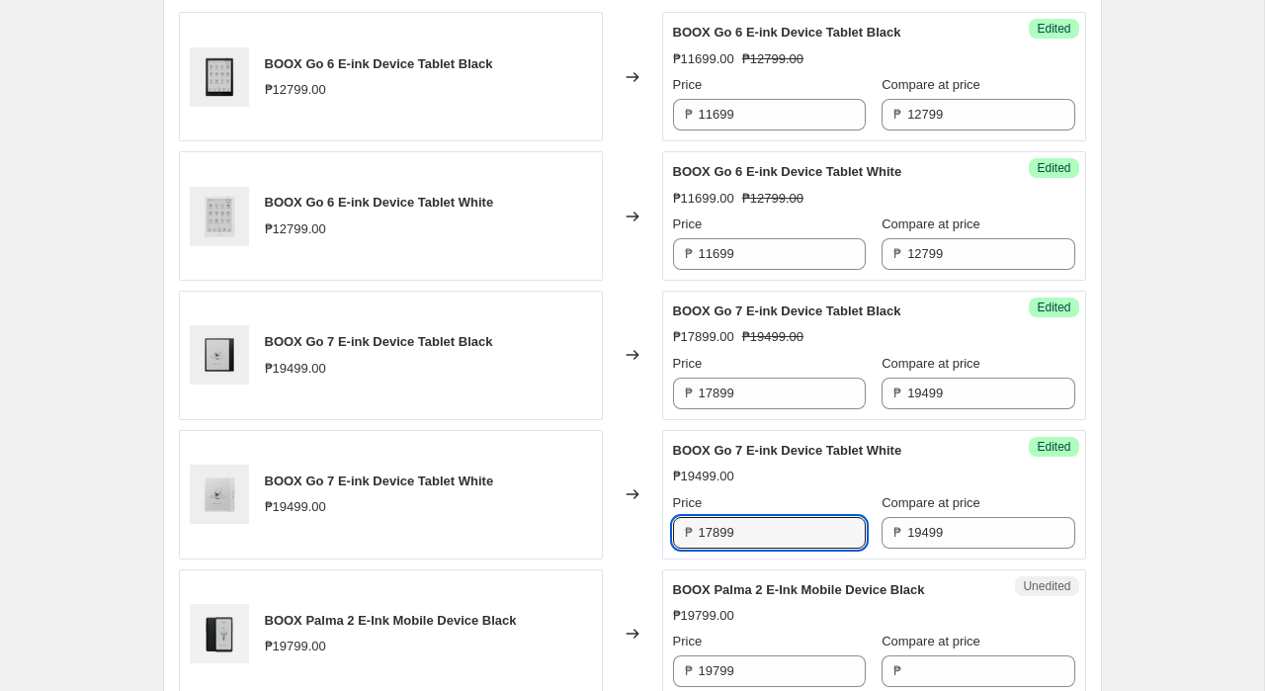
type input "17899"
click at [620, 544] on div "Changed to" at bounding box center [632, 494] width 59 height 129
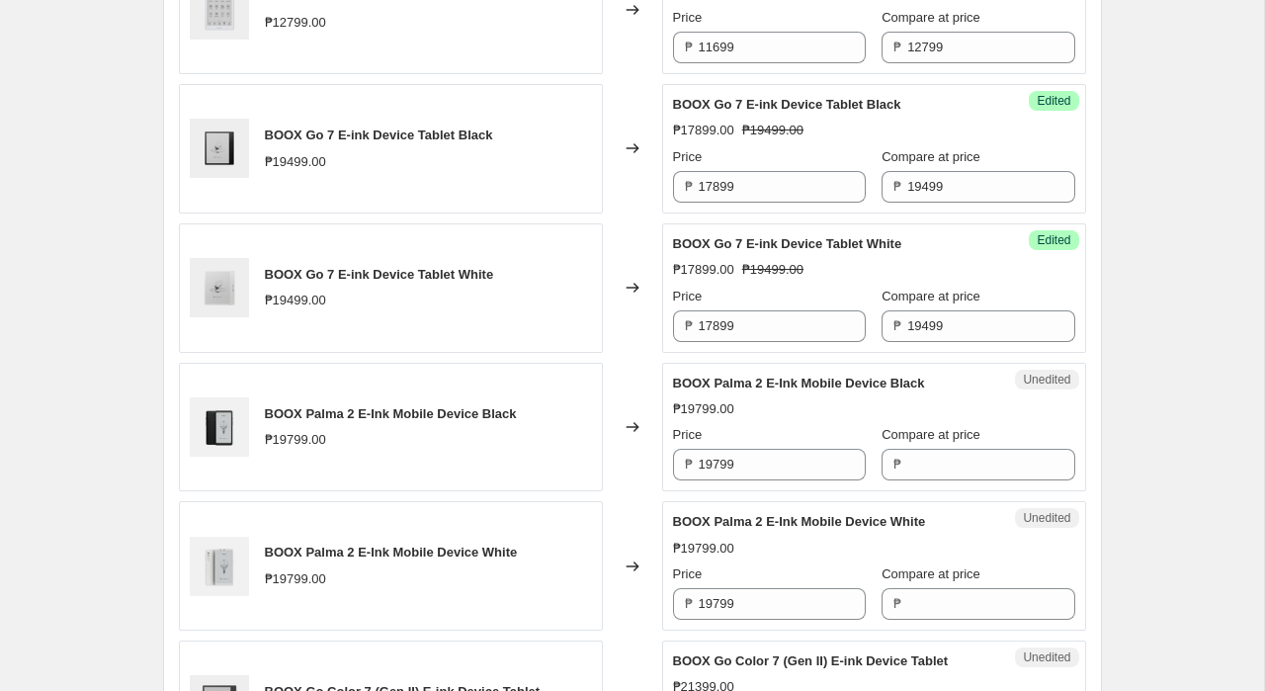
scroll to position [1039, 0]
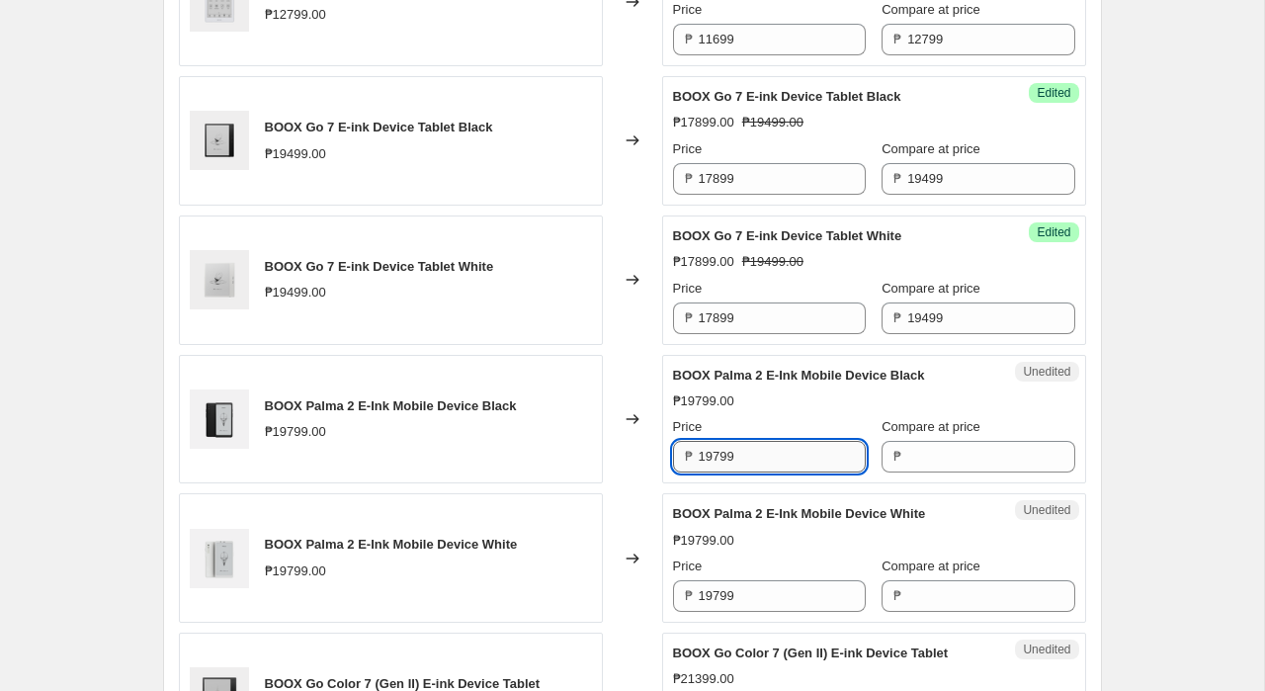
click at [746, 460] on input "19799" at bounding box center [782, 457] width 167 height 32
click at [926, 460] on input "Compare at price" at bounding box center [990, 457] width 167 height 32
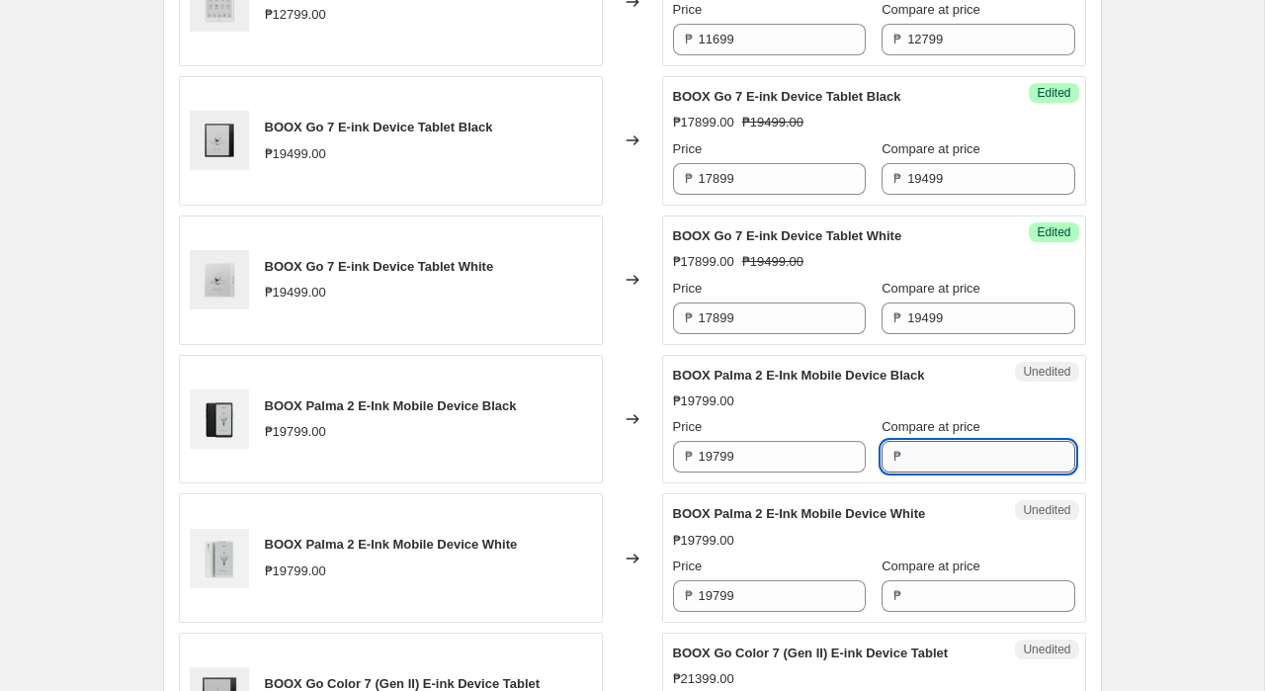
paste input "19799"
type input "19799"
click at [925, 594] on input "Compare at price" at bounding box center [990, 596] width 167 height 32
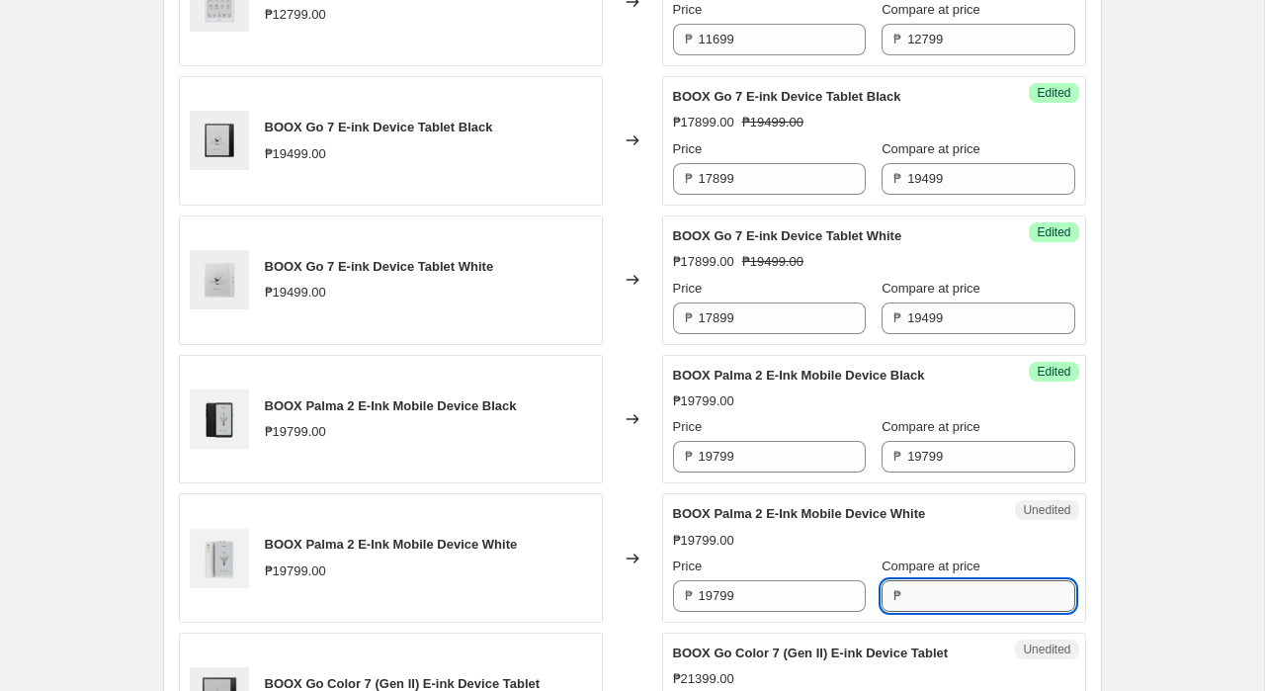
paste input "19799"
type input "19799"
click at [734, 461] on input "19799" at bounding box center [782, 457] width 167 height 32
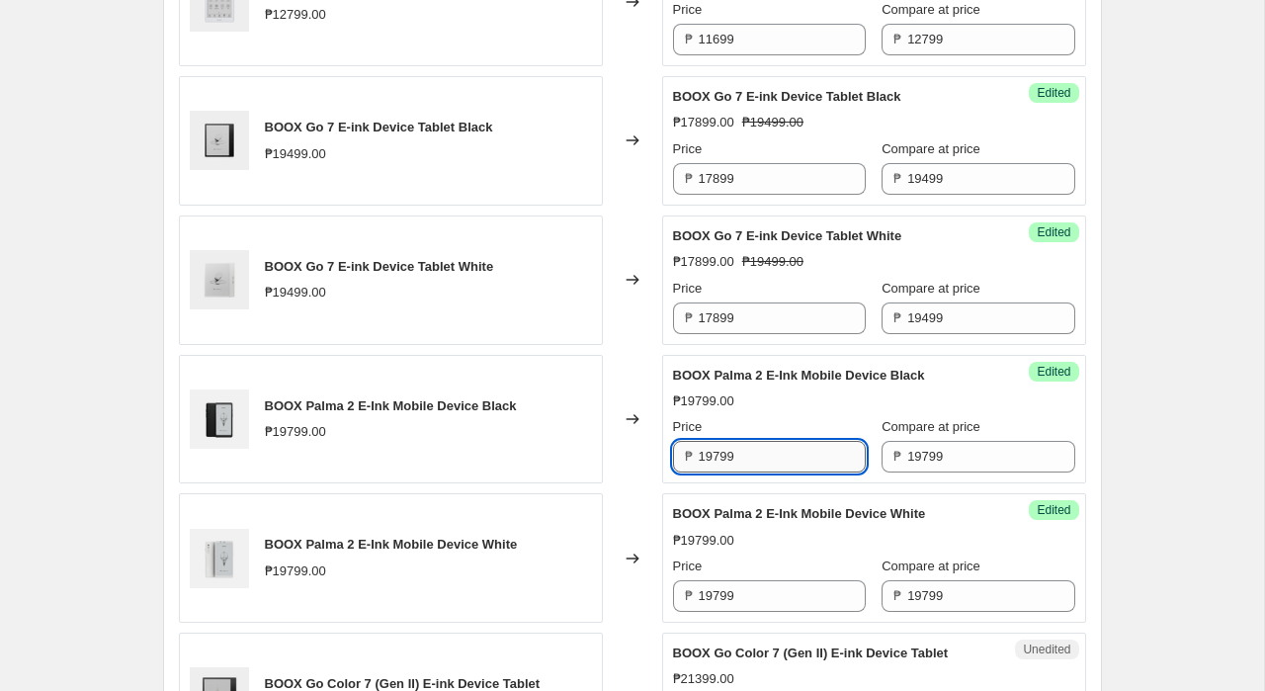
click at [734, 461] on input "19799" at bounding box center [782, 457] width 167 height 32
click at [734, 461] on input "18299" at bounding box center [782, 457] width 167 height 32
type input "18299"
click at [740, 606] on input "19799" at bounding box center [782, 596] width 167 height 32
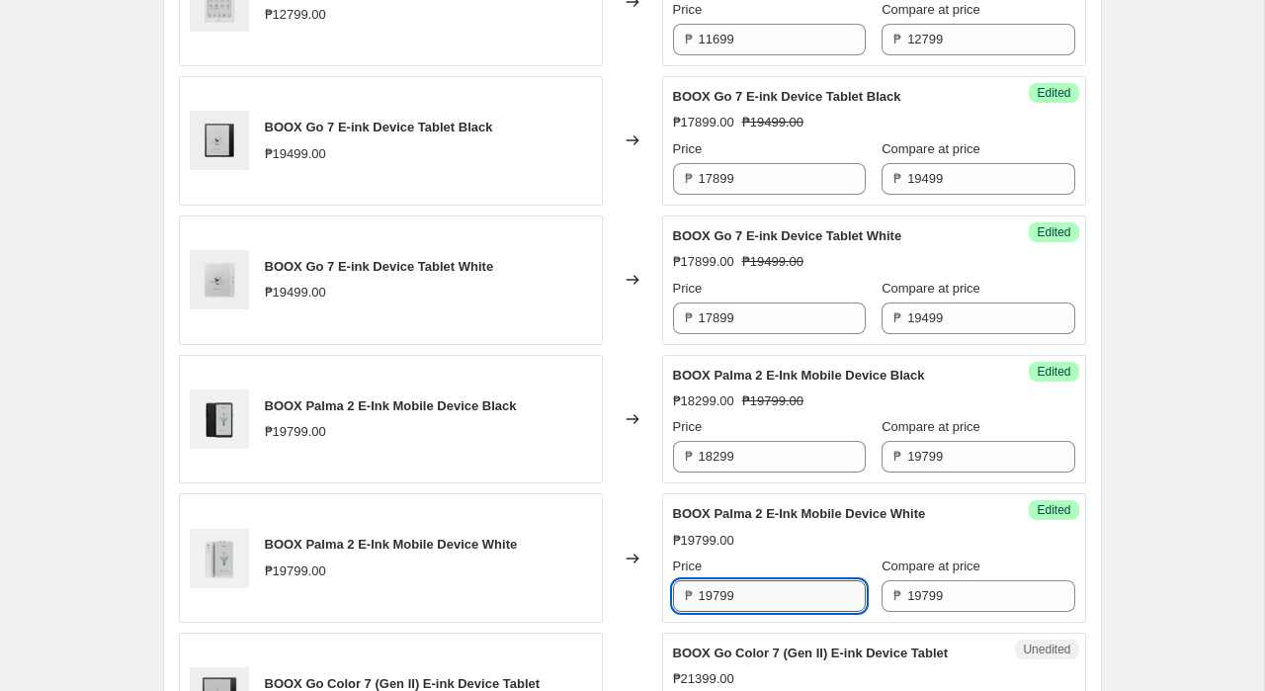
click at [740, 606] on input "19799" at bounding box center [782, 596] width 167 height 32
paste input "82"
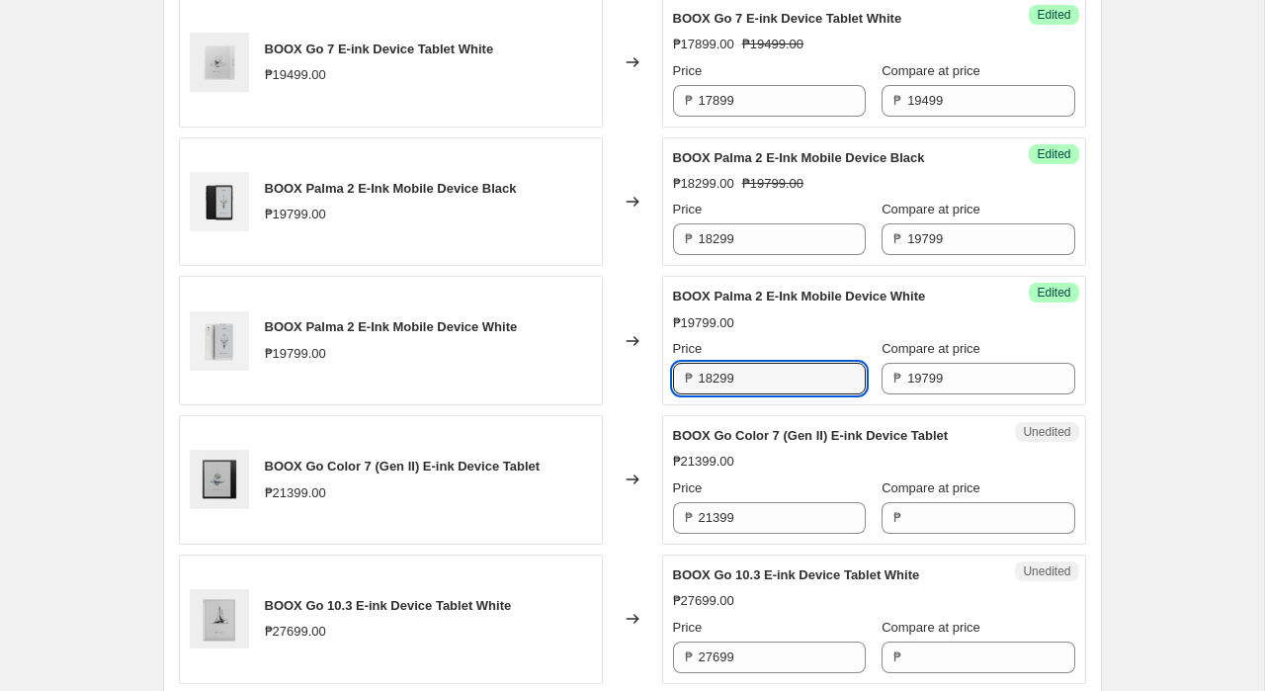
scroll to position [1296, 0]
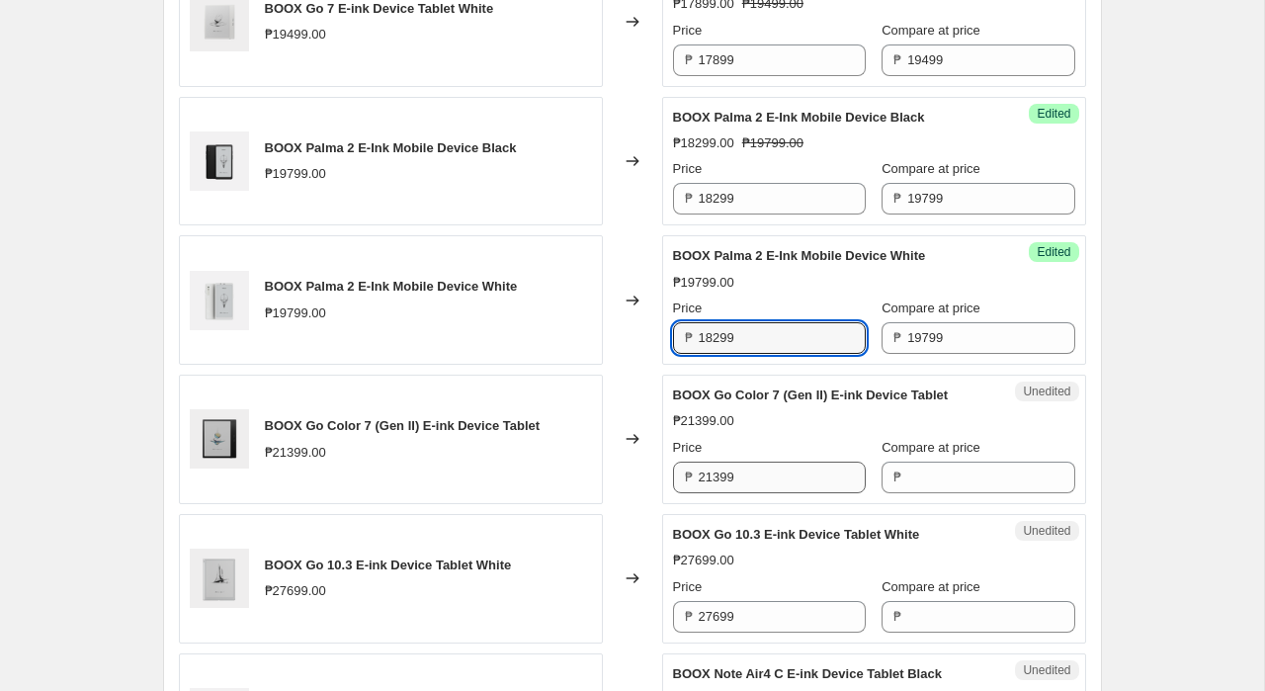
type input "18299"
click at [765, 484] on input "21399" at bounding box center [782, 477] width 167 height 32
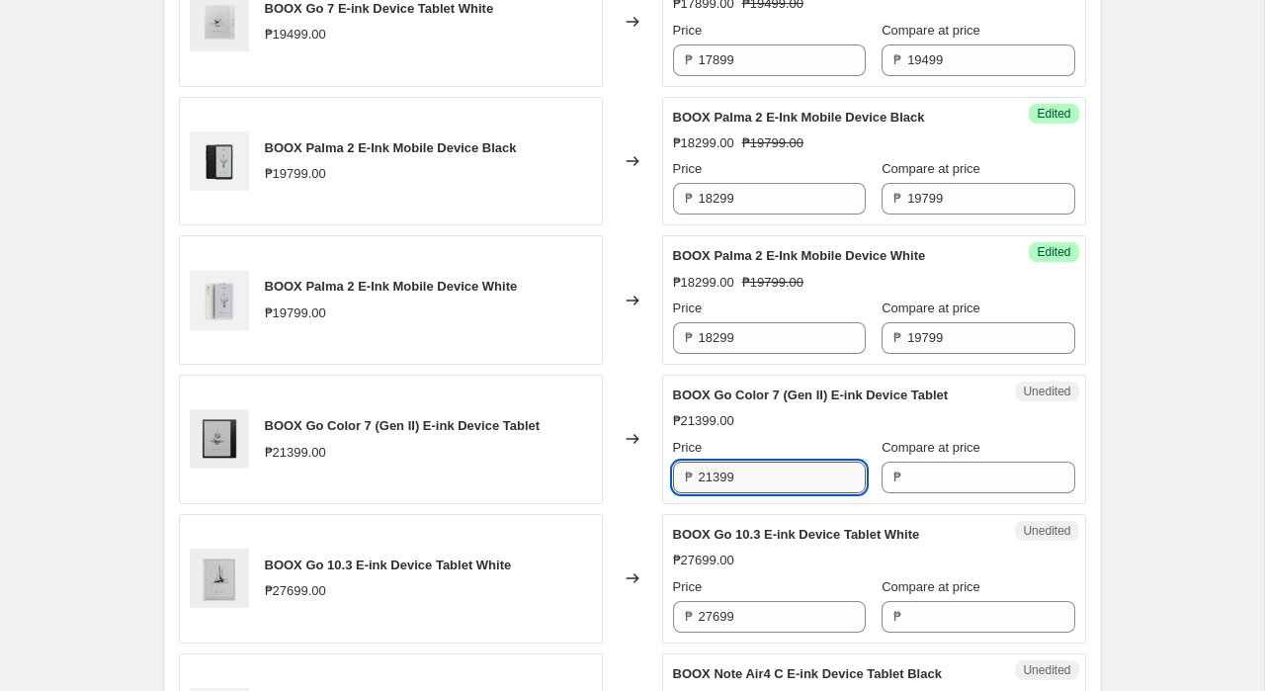
click at [765, 484] on input "21399" at bounding box center [782, 477] width 167 height 32
type input "19699"
click at [907, 470] on input "Compare at price" at bounding box center [990, 477] width 167 height 32
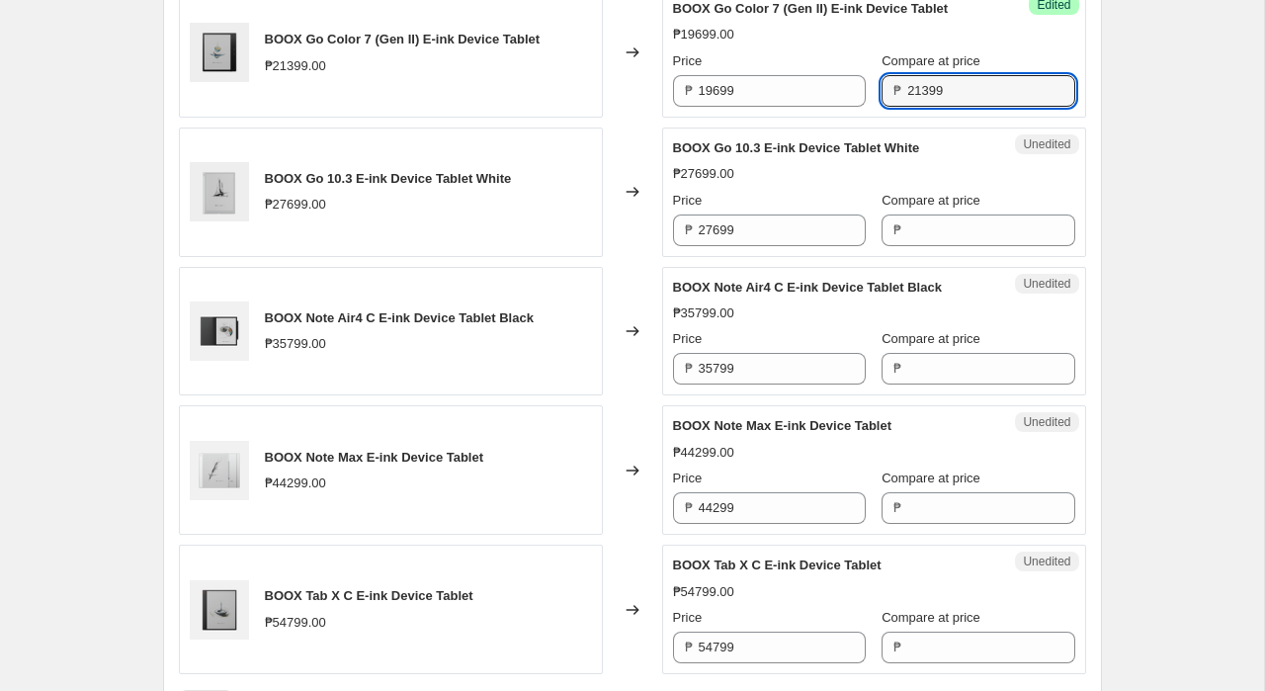
scroll to position [1686, 0]
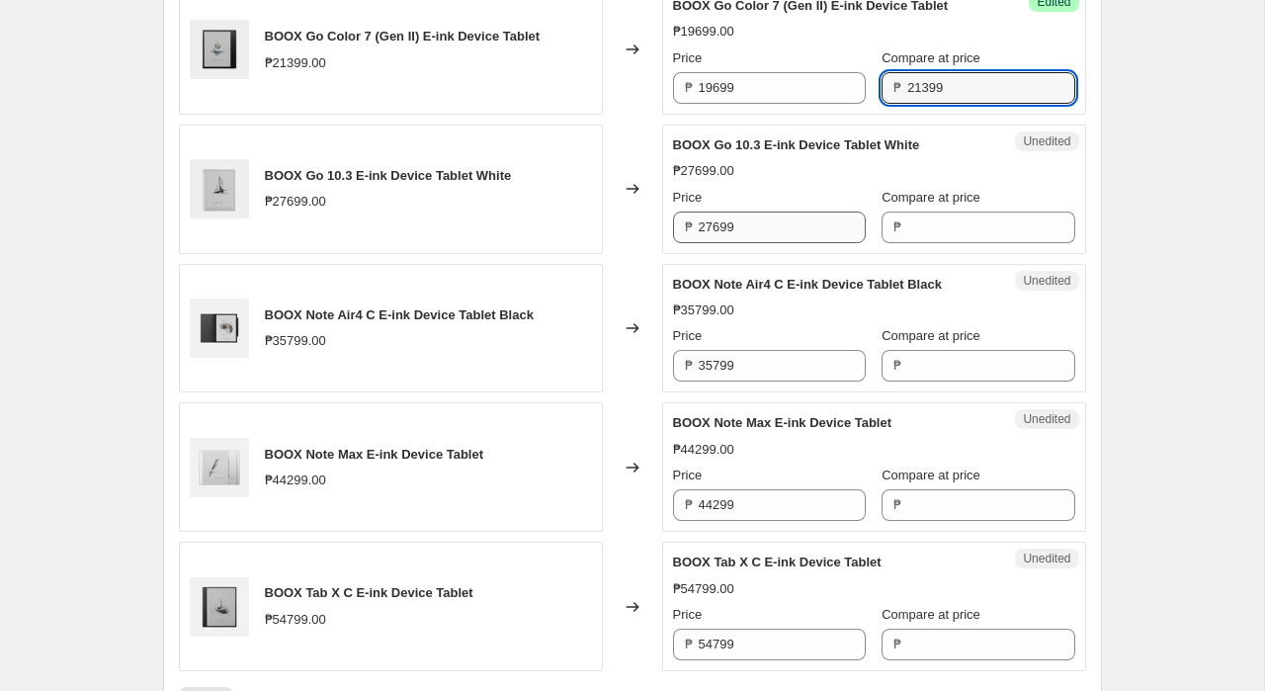
type input "21399"
click at [784, 223] on input "27699" at bounding box center [782, 227] width 167 height 32
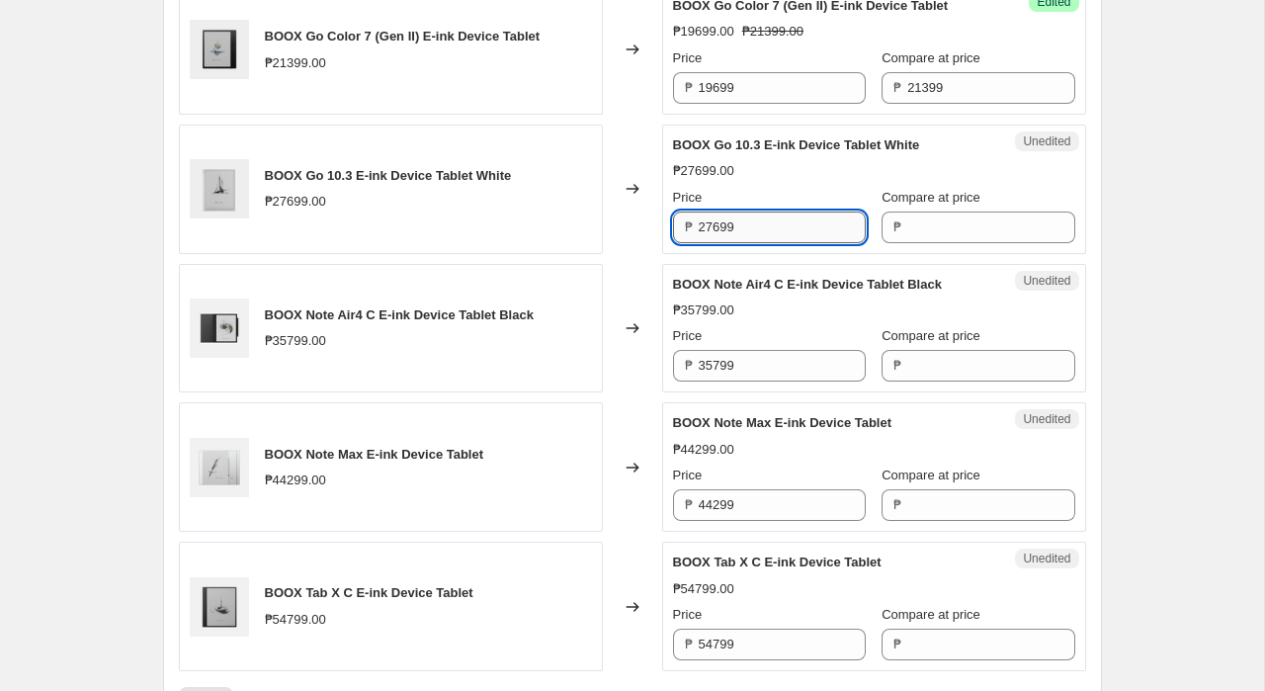
click at [784, 223] on input "27699" at bounding box center [782, 227] width 167 height 32
click at [913, 226] on input "Compare at price" at bounding box center [990, 227] width 167 height 32
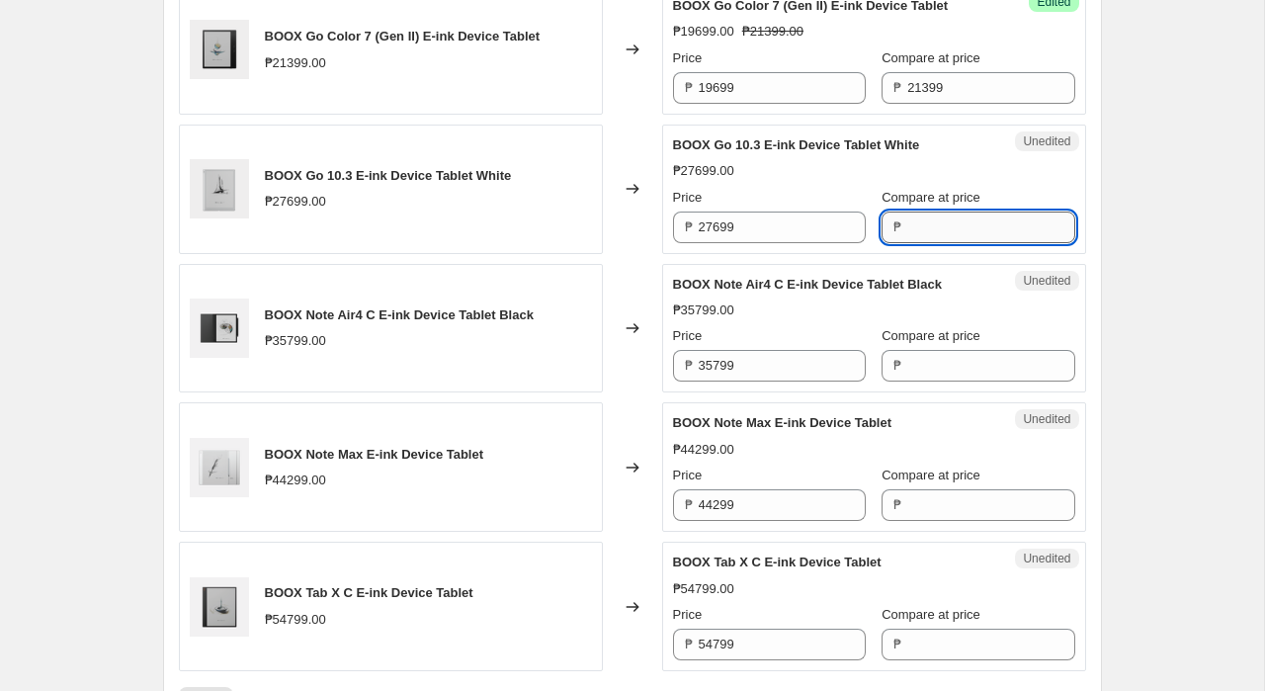
paste input "27699"
type input "27699"
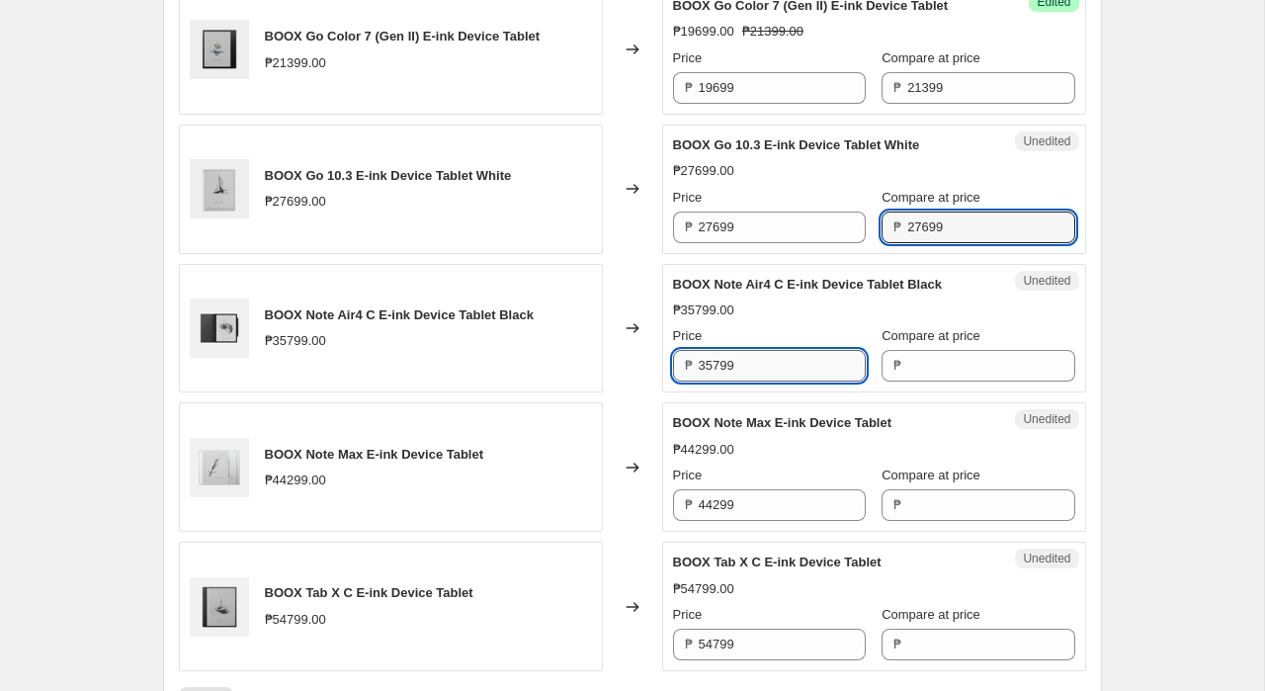
click at [770, 363] on input "35799" at bounding box center [782, 366] width 167 height 32
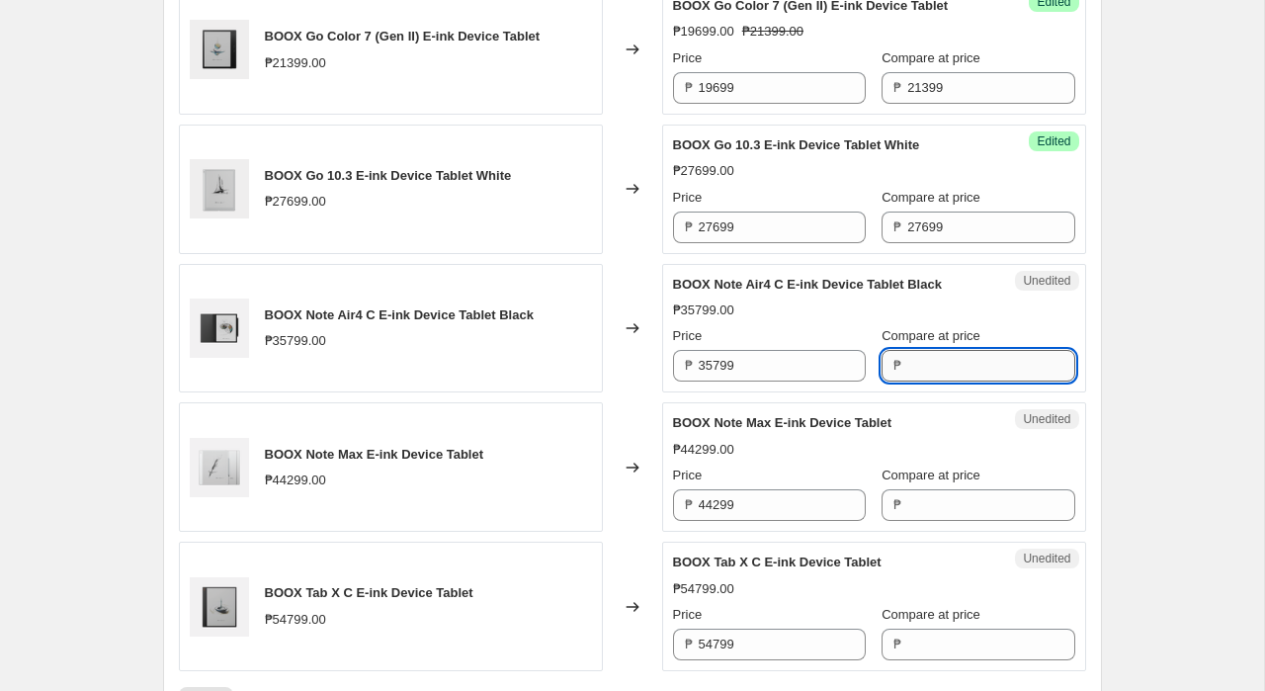
click at [933, 374] on input "Compare at price" at bounding box center [990, 366] width 167 height 32
paste input "35799"
type input "35799"
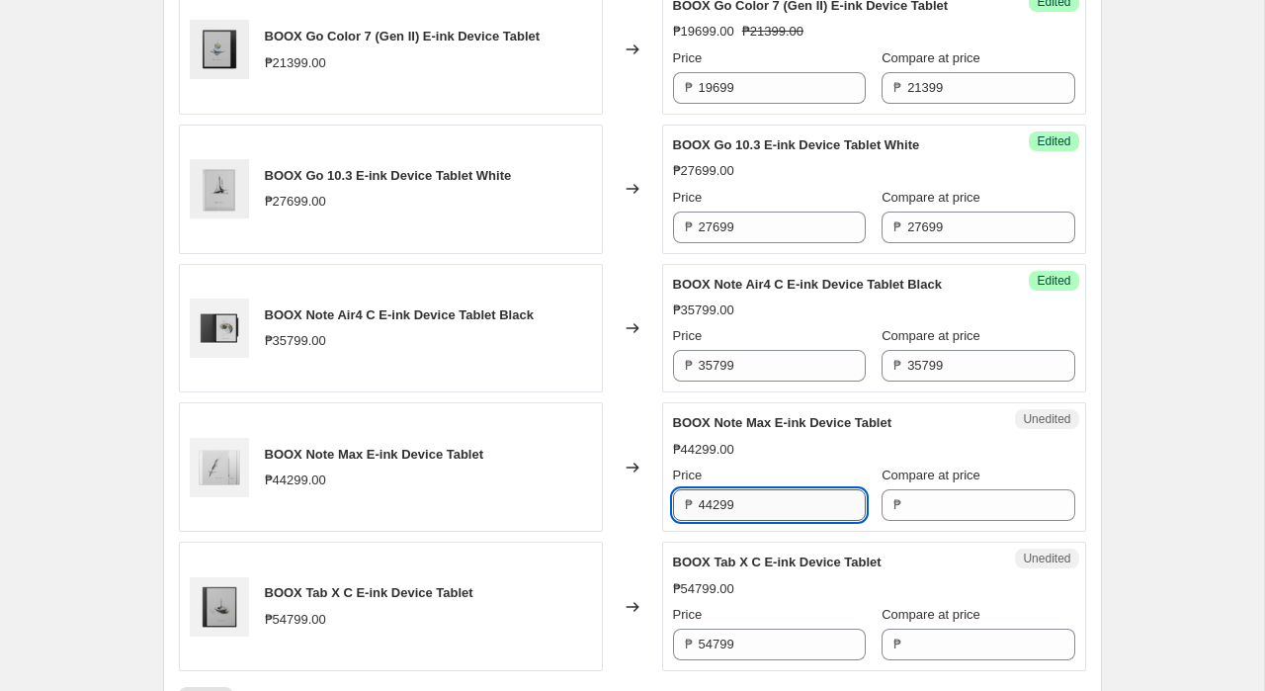
click at [768, 505] on input "44299" at bounding box center [782, 505] width 167 height 32
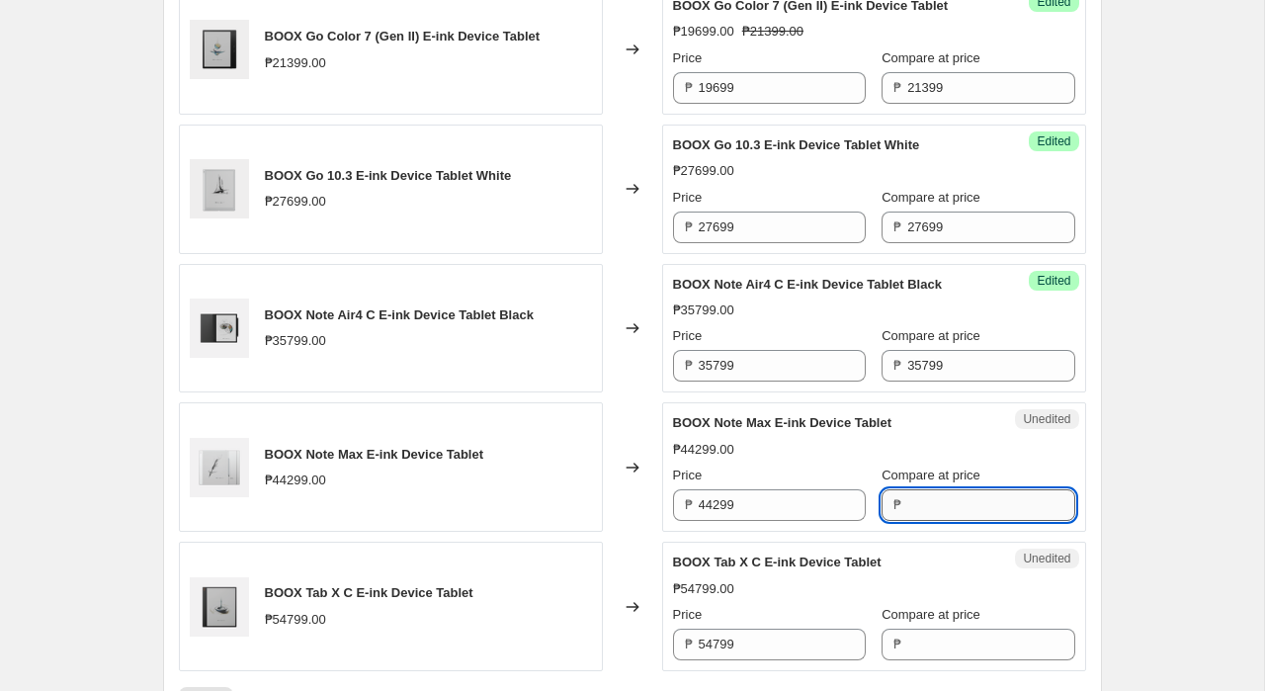
click at [934, 507] on input "Compare at price" at bounding box center [990, 505] width 167 height 32
paste input "44299"
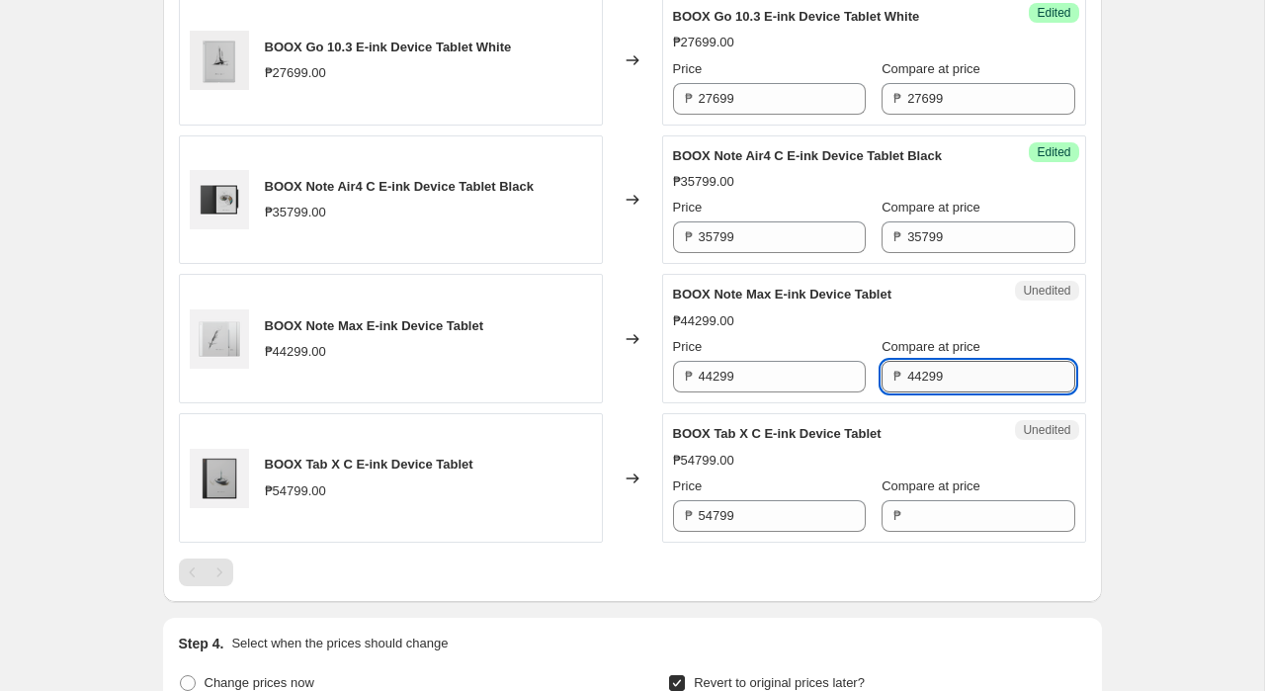
scroll to position [1845, 0]
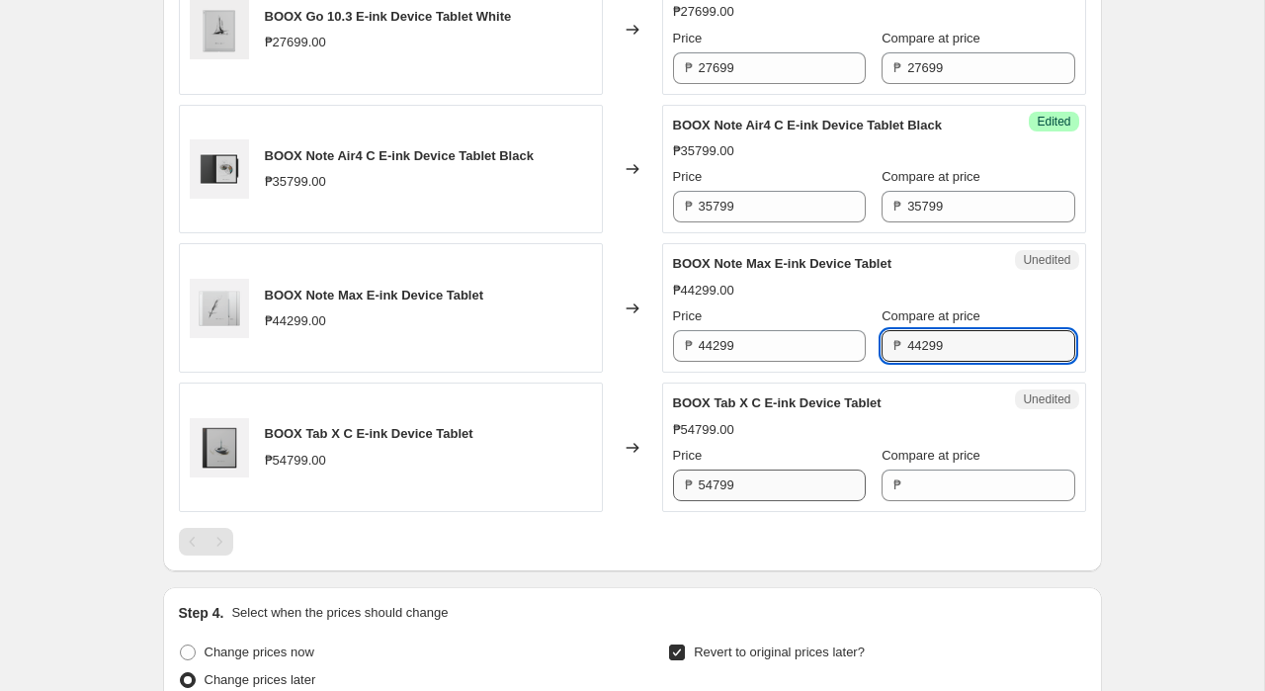
type input "44299"
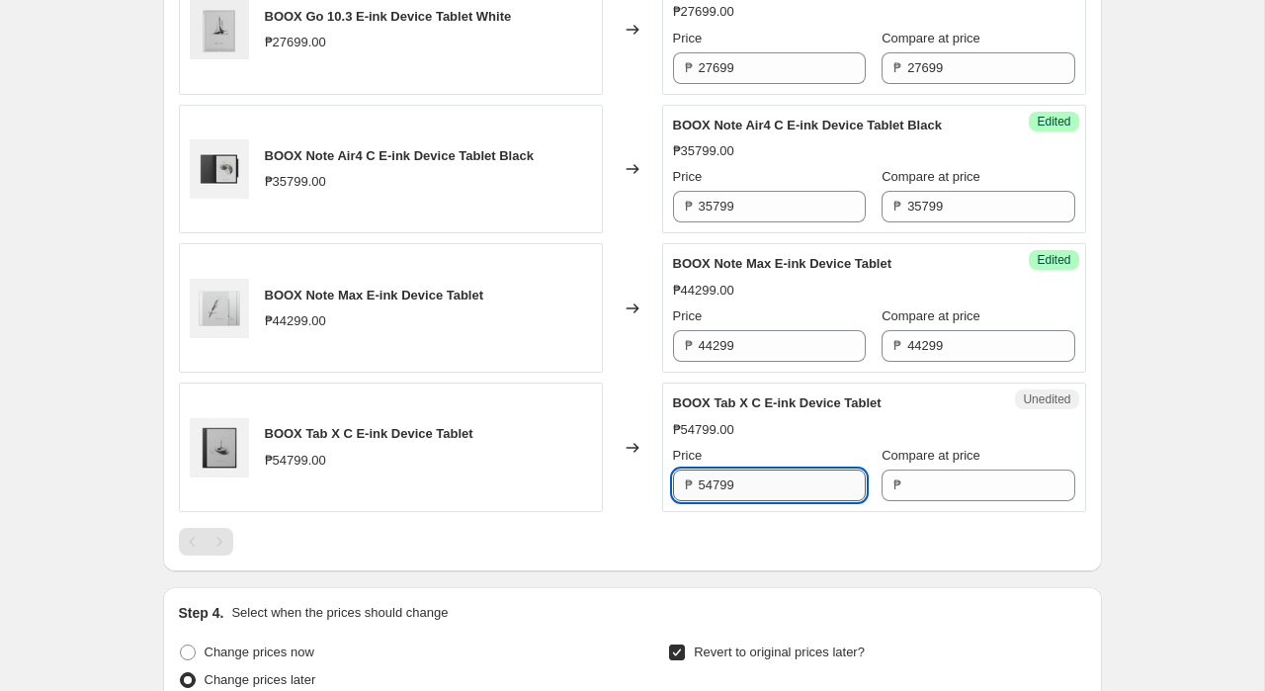
click at [751, 486] on input "54799" at bounding box center [782, 485] width 167 height 32
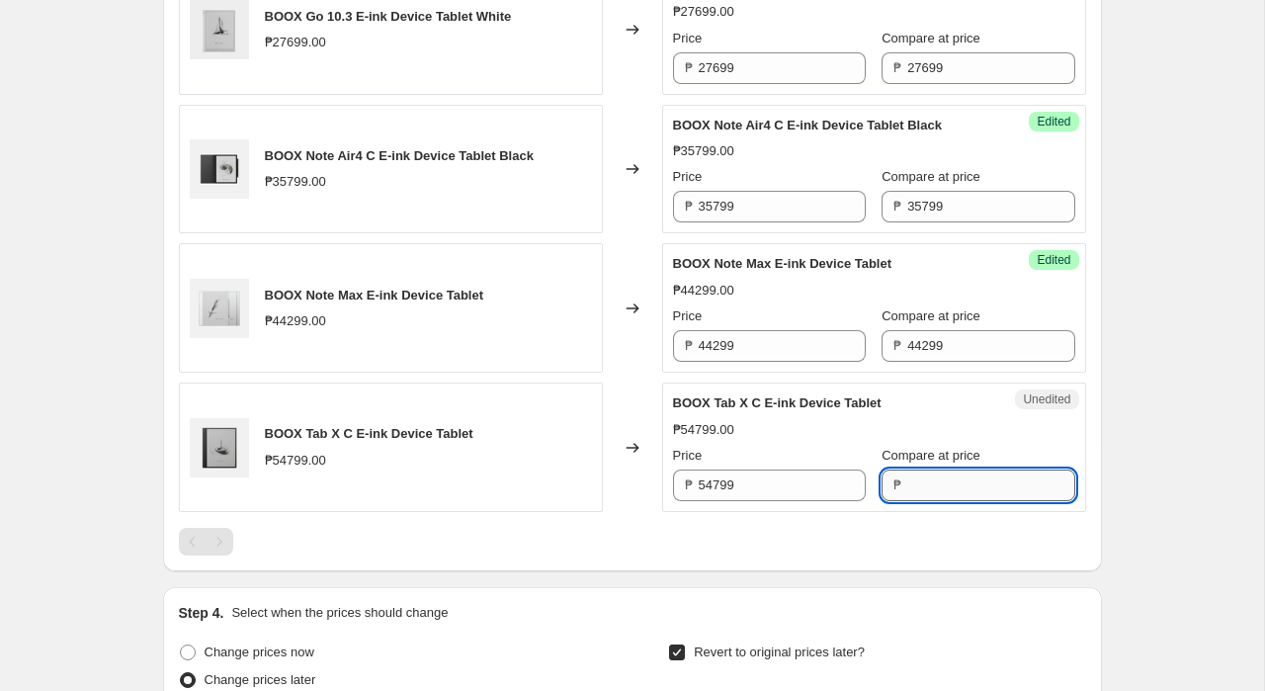
click at [949, 485] on input "Compare at price" at bounding box center [990, 485] width 167 height 32
paste input "54799"
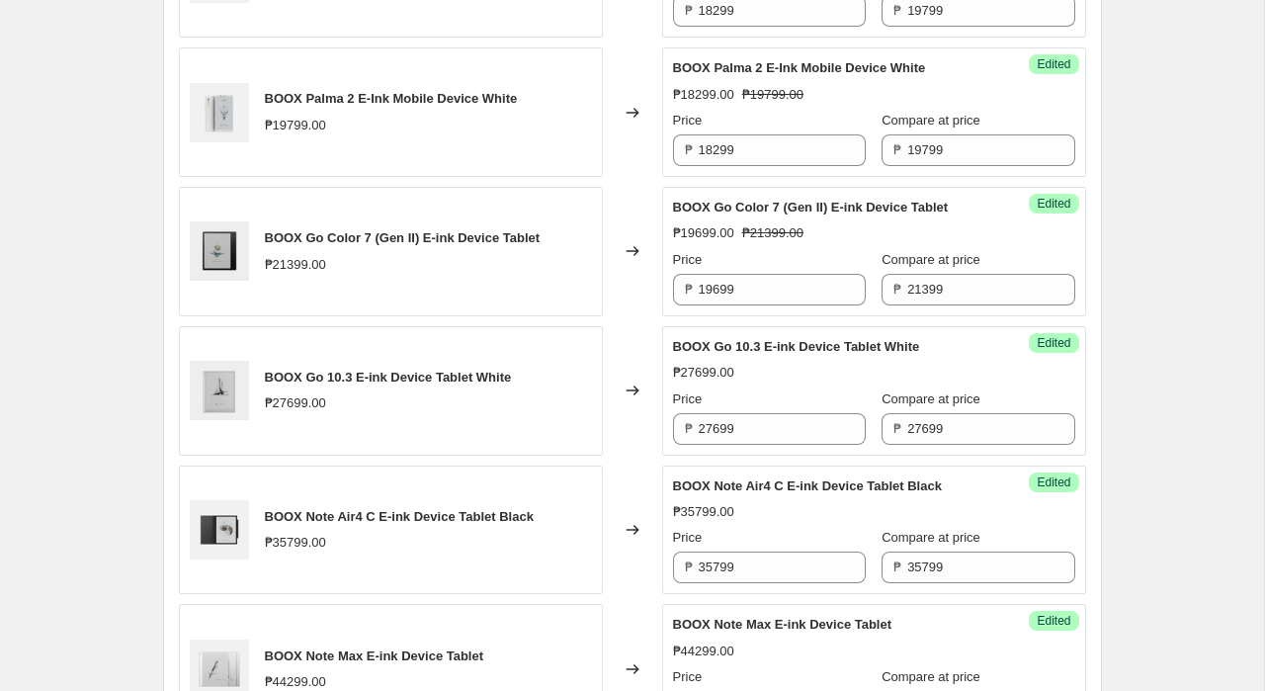
scroll to position [1446, 0]
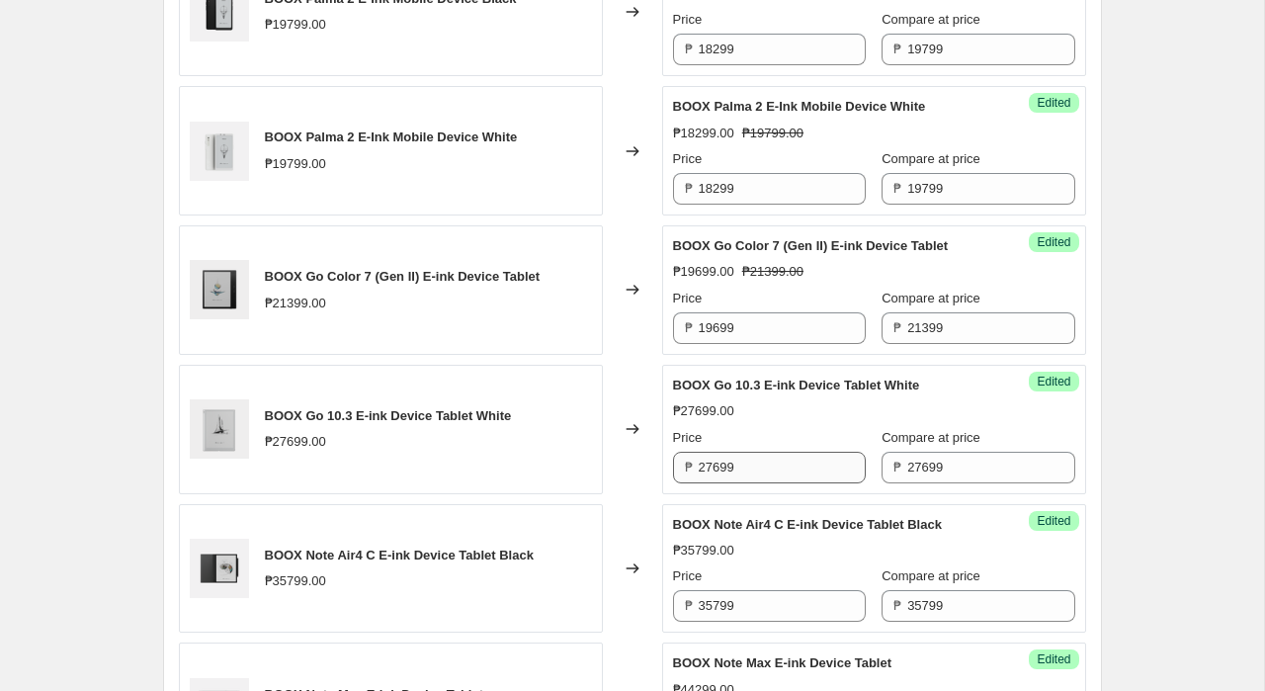
type input "54799"
click at [775, 472] on input "27699" at bounding box center [782, 468] width 167 height 32
type input "25499"
click at [621, 502] on div "BOOX Go 6 E-ink Device Tablet Black ₱12799.00 Changed to Success Edited BOOX Go…" at bounding box center [632, 150] width 907 height 1521
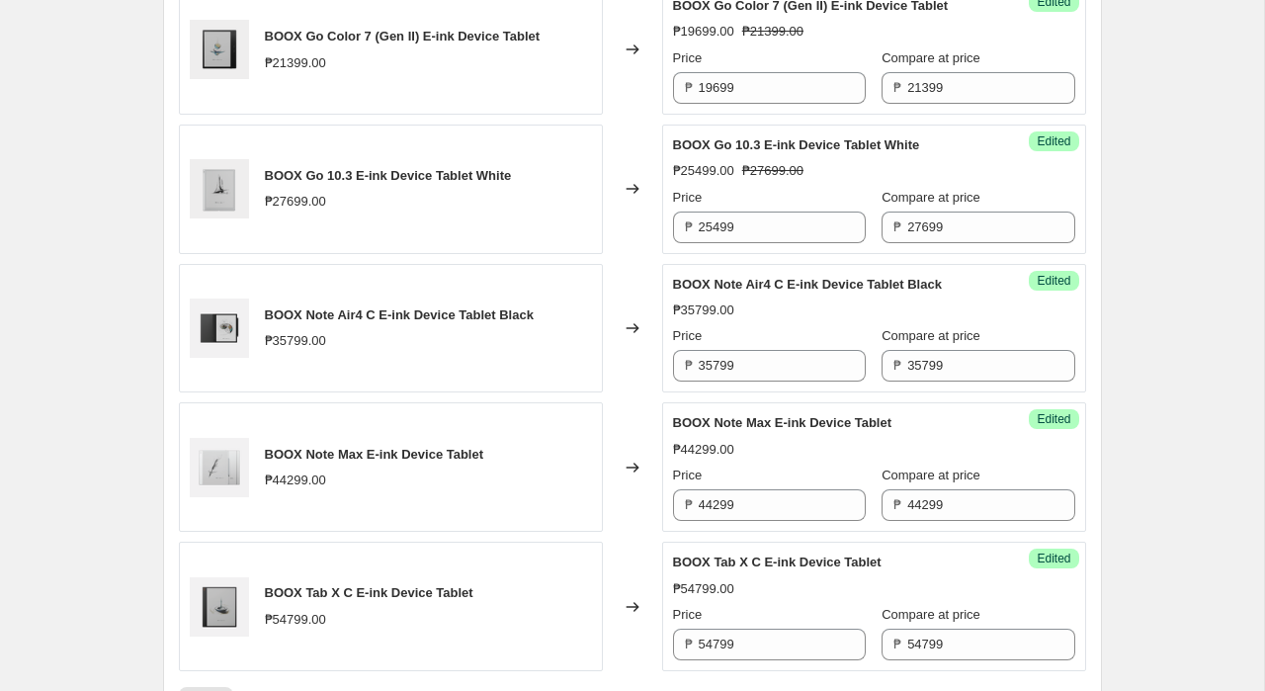
scroll to position [1692, 0]
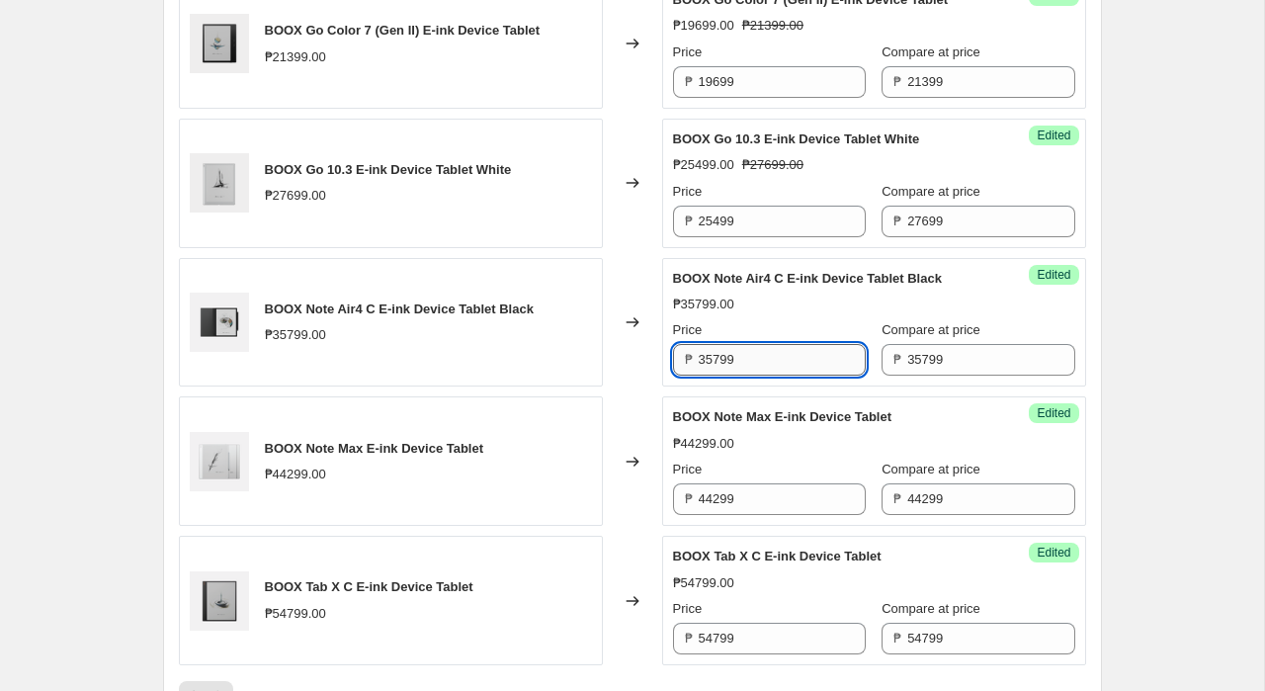
click at [758, 366] on input "35799" at bounding box center [782, 360] width 167 height 32
type input "32999"
click at [789, 436] on div "₱44299.00" at bounding box center [874, 444] width 402 height 20
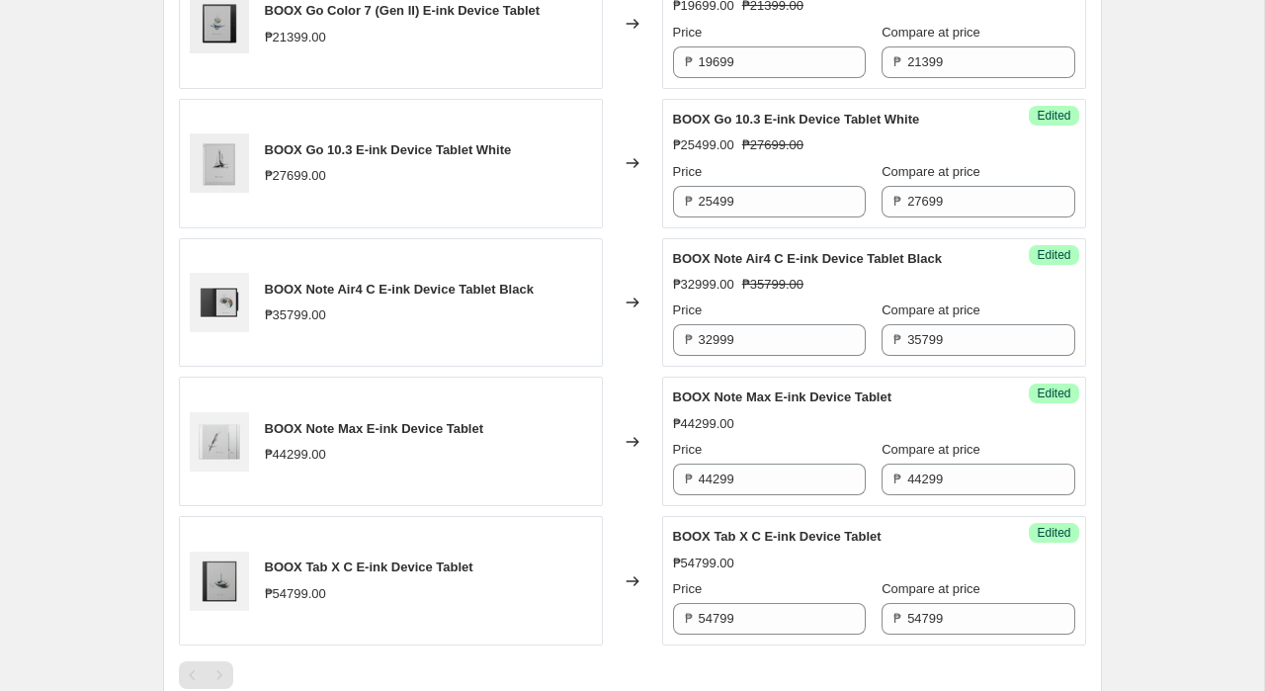
scroll to position [1713, 0]
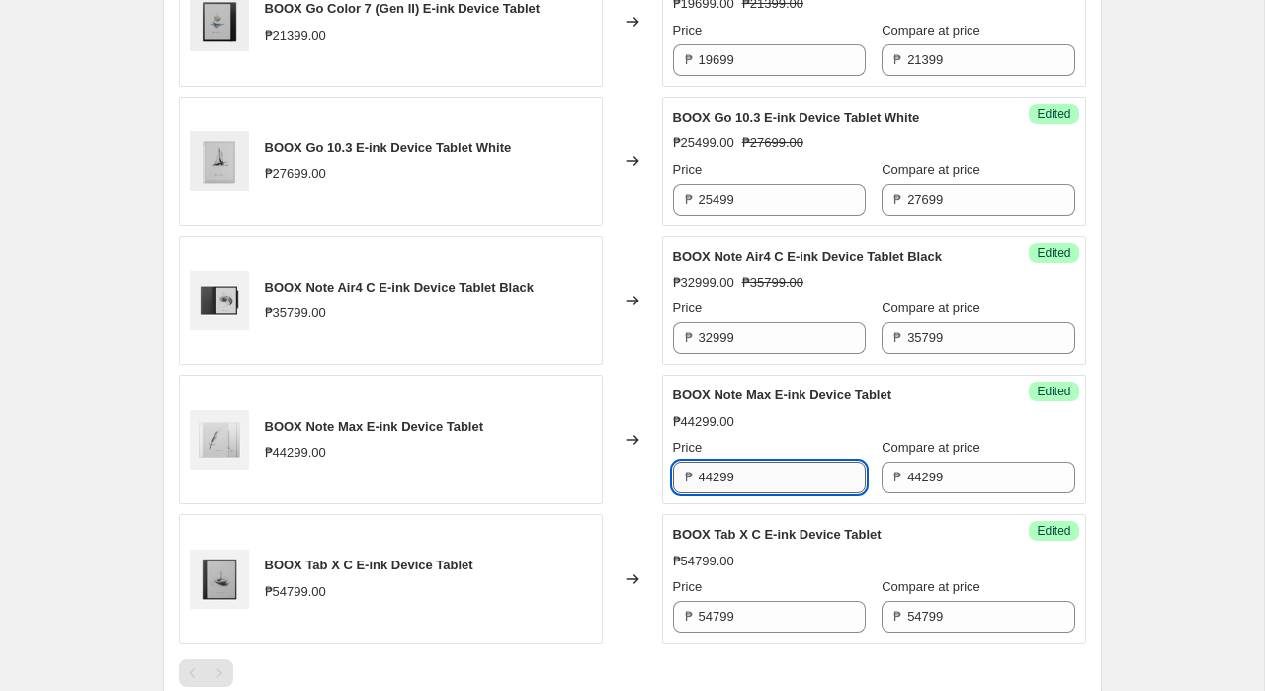
click at [765, 478] on input "44299" at bounding box center [782, 477] width 167 height 32
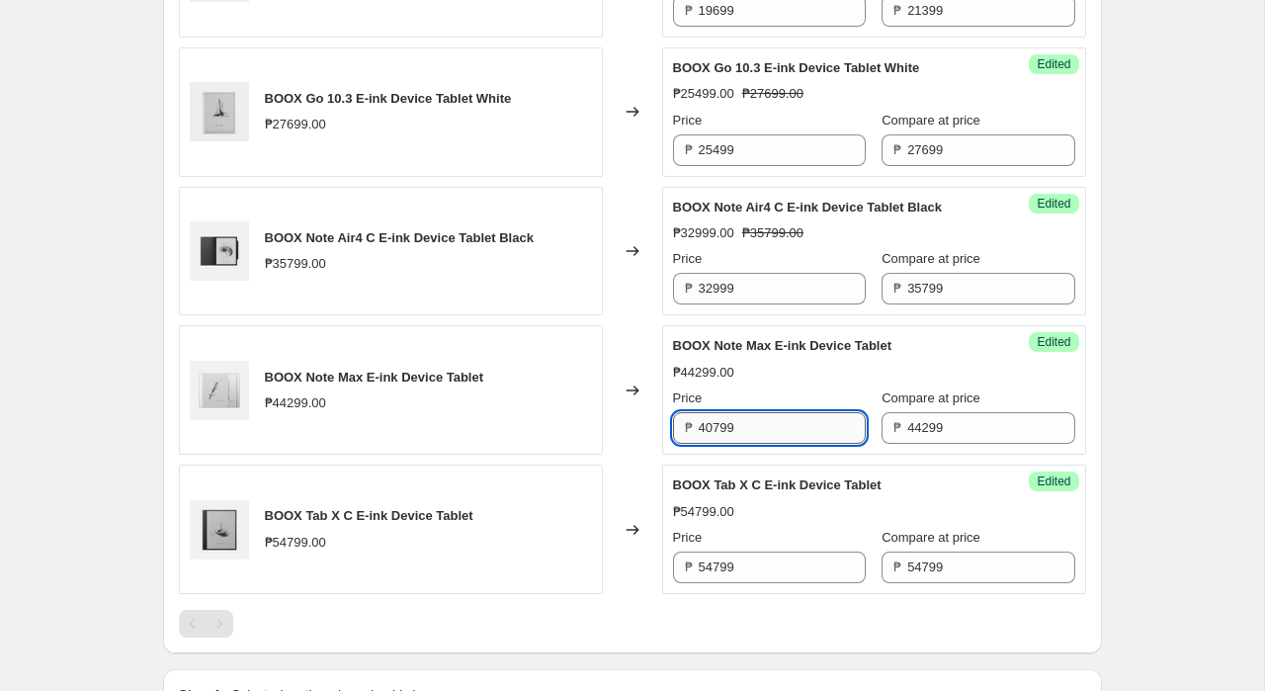
scroll to position [1790, 0]
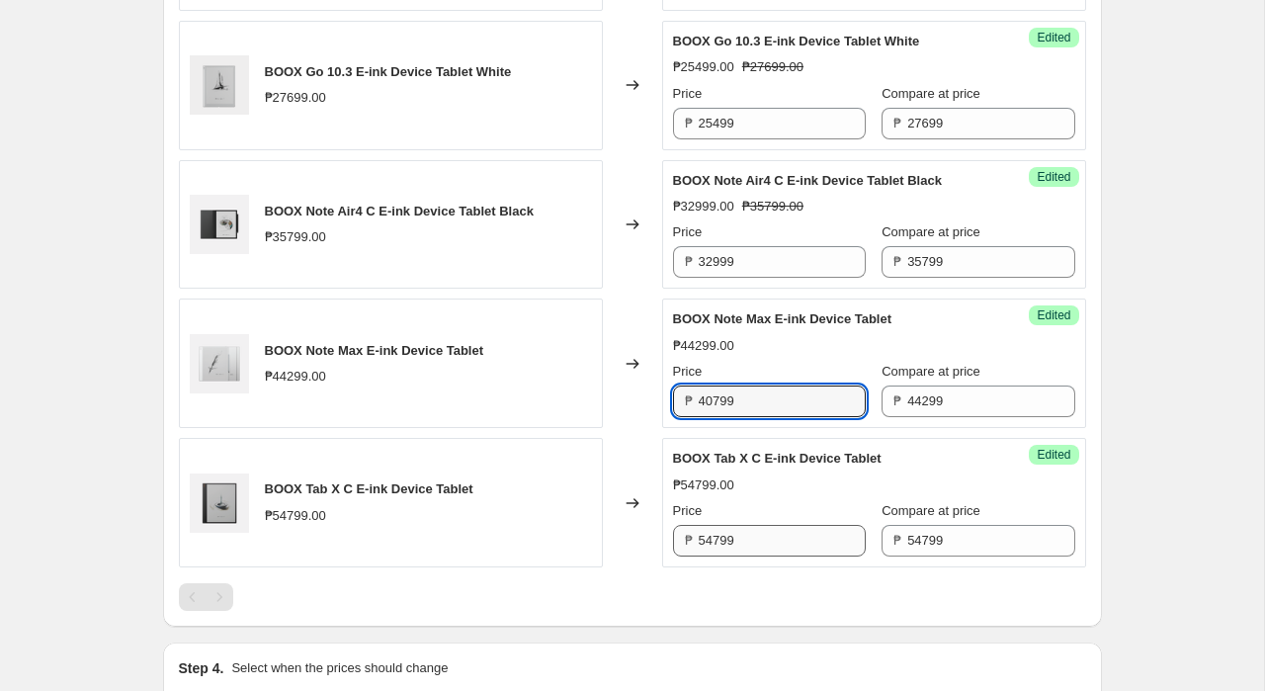
type input "40799"
click at [758, 536] on input "54799" at bounding box center [782, 541] width 167 height 32
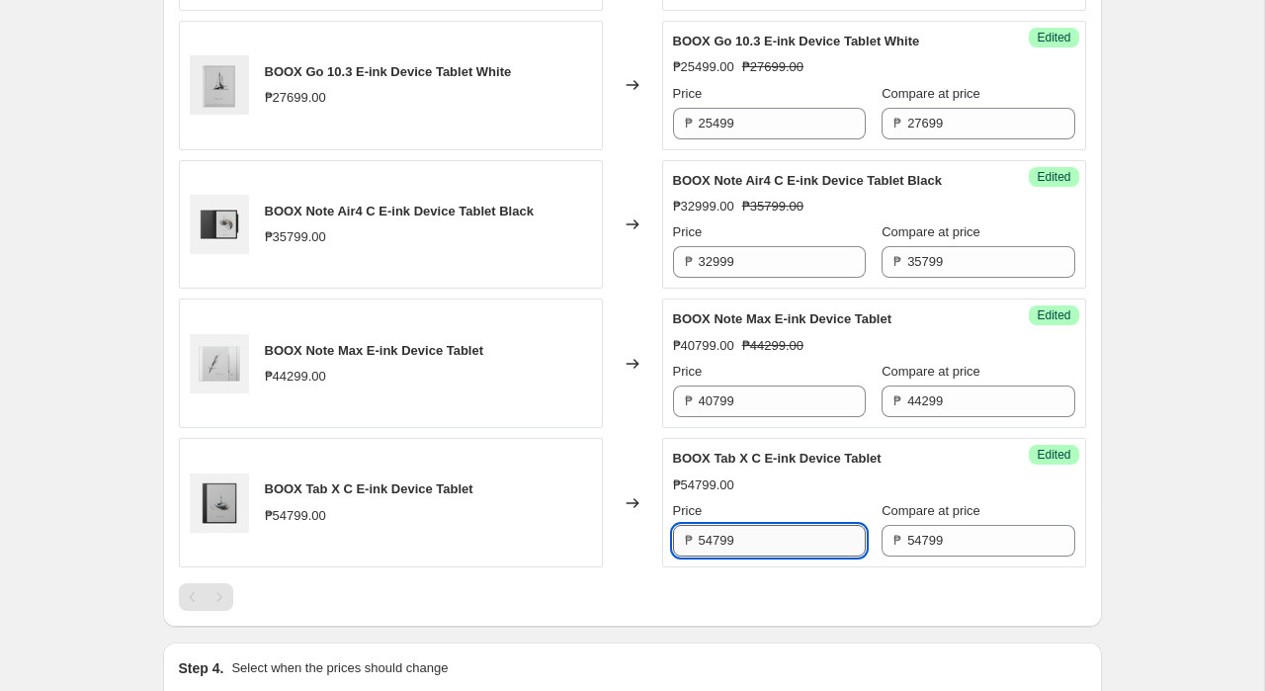
click at [758, 536] on input "54799" at bounding box center [782, 541] width 167 height 32
type input "50499"
click at [698, 598] on div at bounding box center [632, 597] width 907 height 28
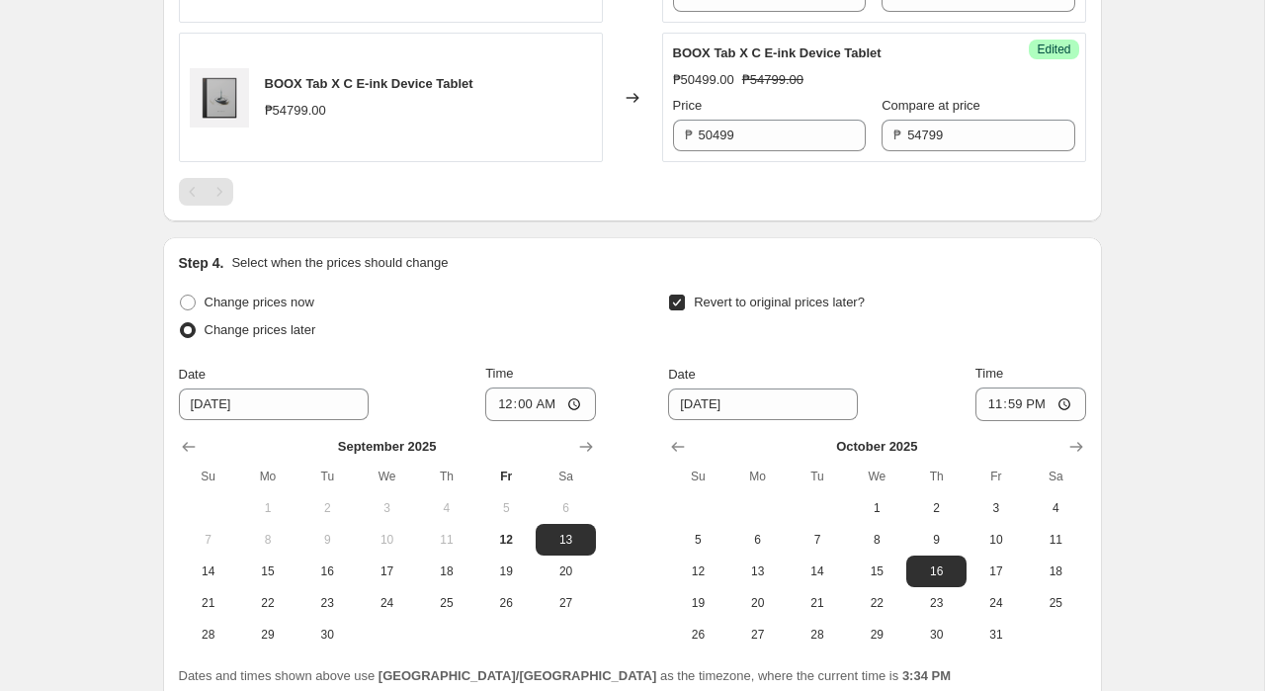
scroll to position [2370, 0]
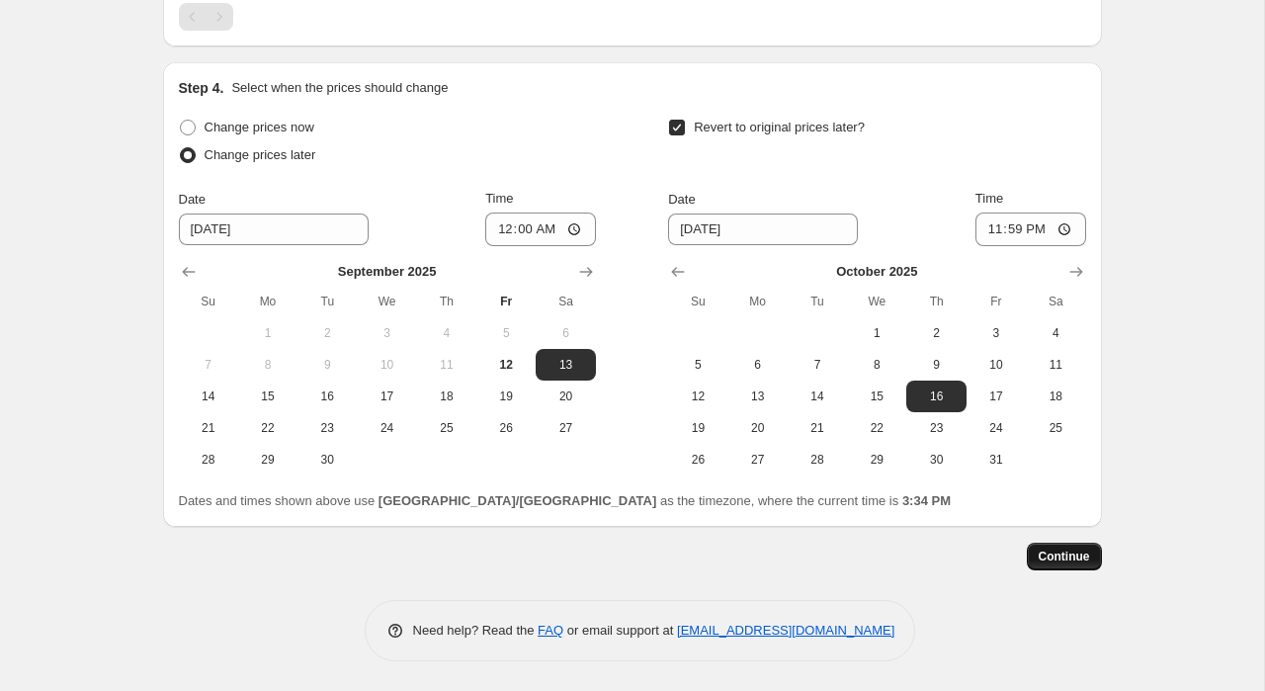
click at [1074, 556] on span "Continue" at bounding box center [1064, 556] width 51 height 16
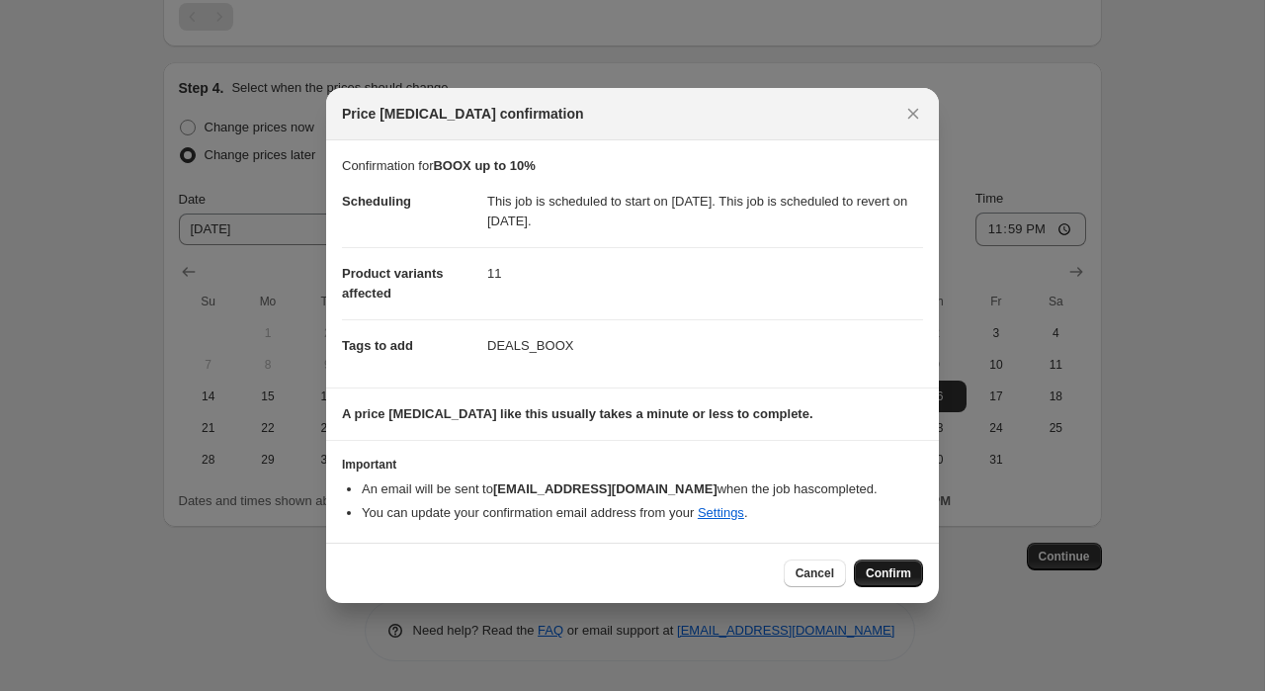
click at [890, 567] on span "Confirm" at bounding box center [888, 573] width 45 height 16
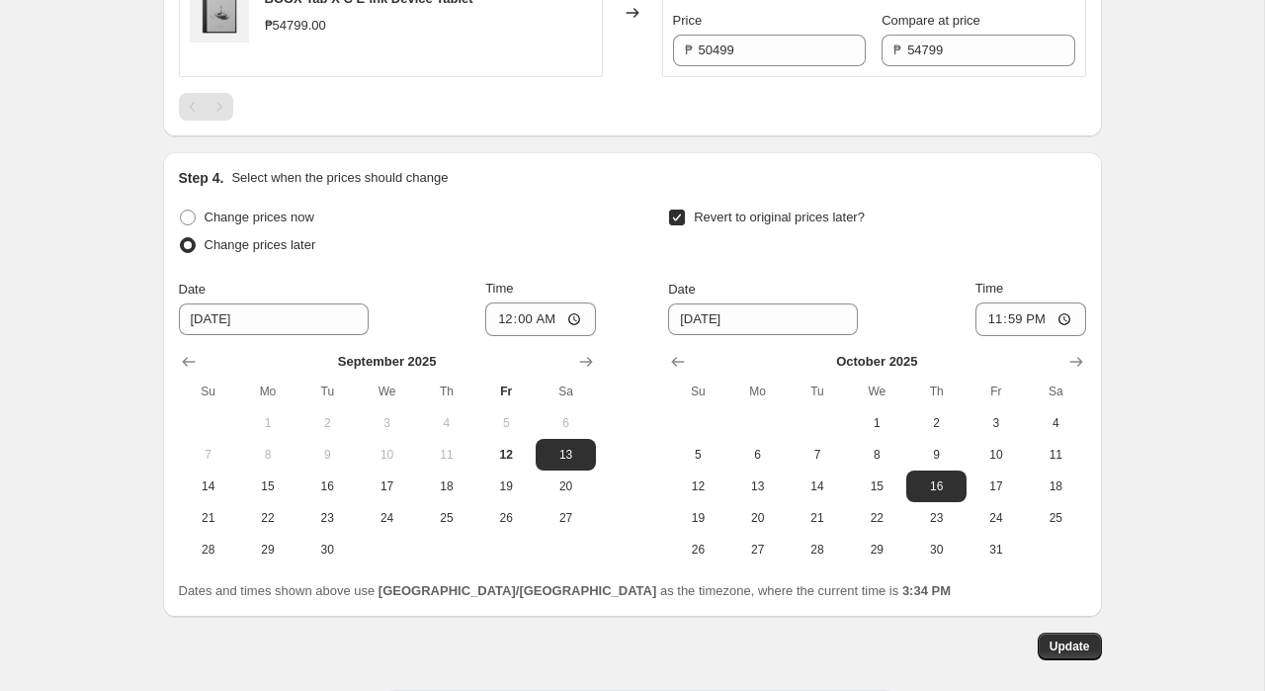
scroll to position [2490, 0]
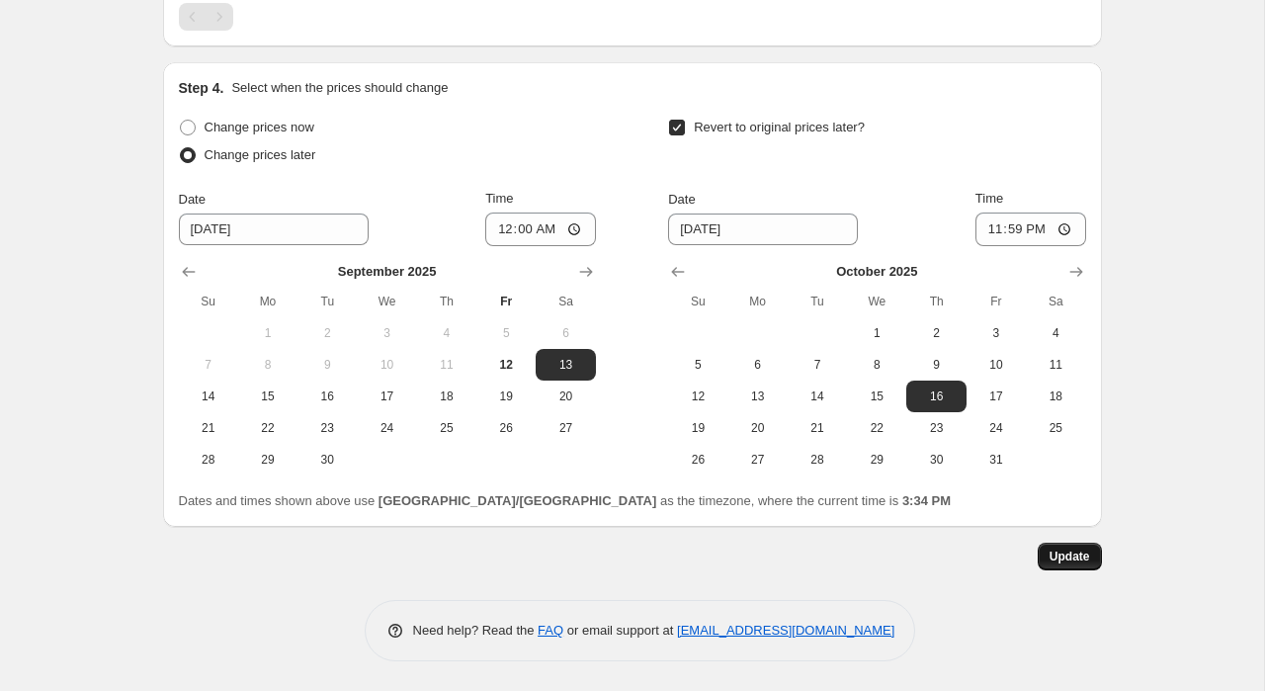
click at [1071, 564] on button "Update" at bounding box center [1070, 557] width 64 height 28
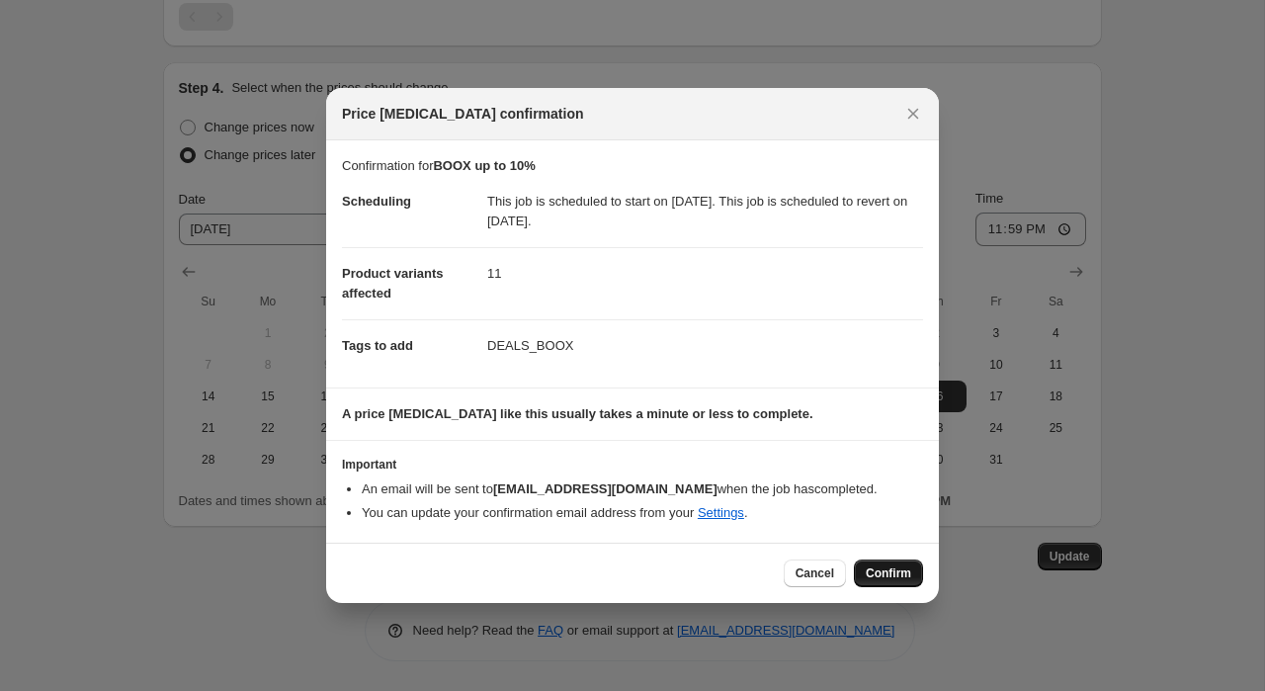
click at [876, 576] on span "Confirm" at bounding box center [888, 573] width 45 height 16
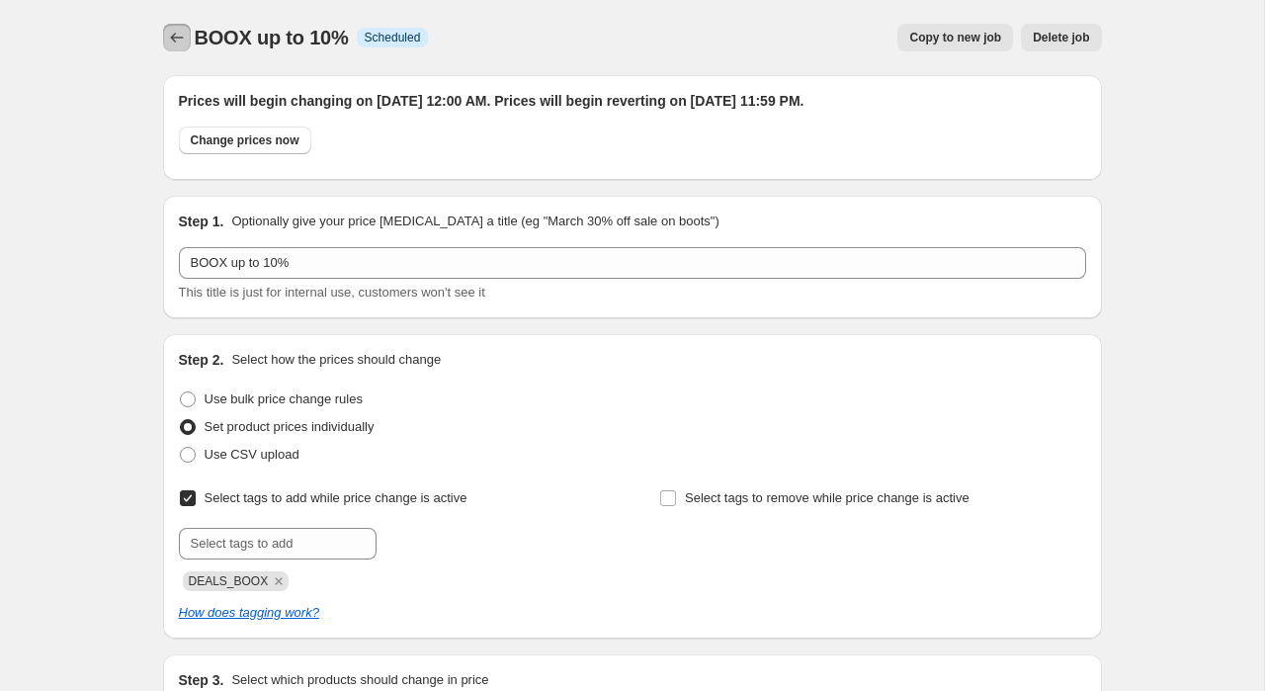
click at [174, 34] on icon "Price change jobs" at bounding box center [177, 38] width 20 height 20
